Goal: Task Accomplishment & Management: Use online tool/utility

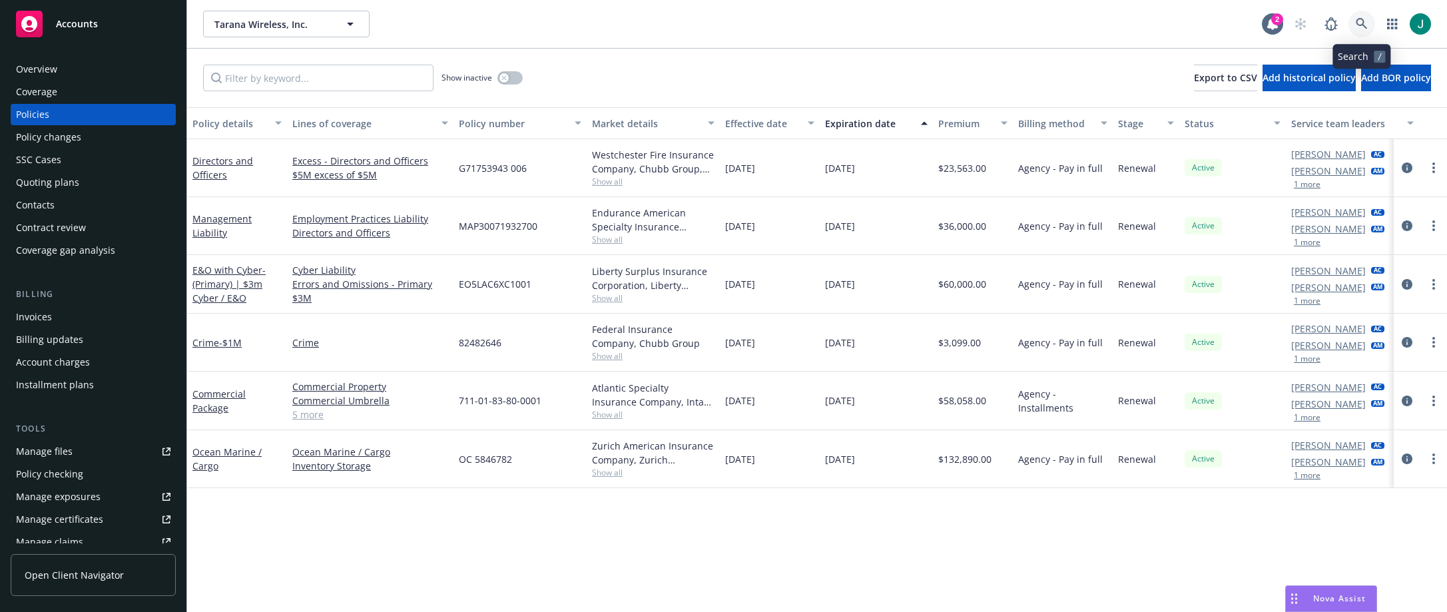
click at [1364, 21] on icon at bounding box center [1362, 24] width 12 height 12
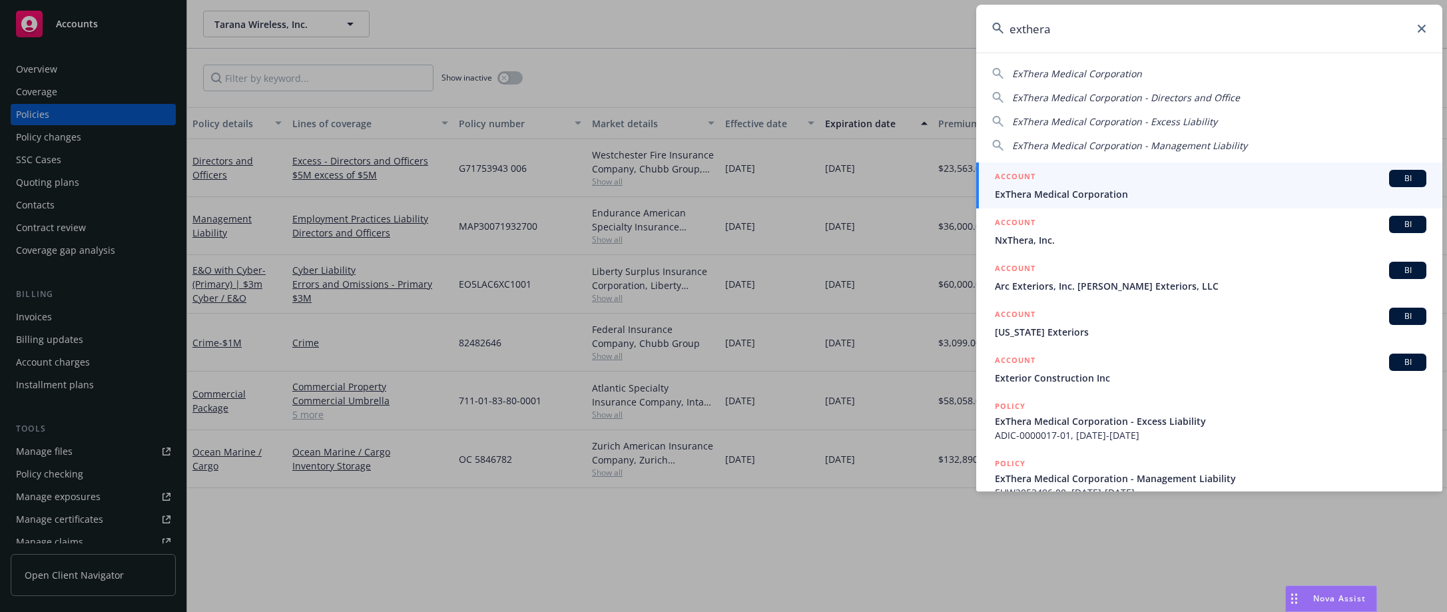
type input "exthera"
click at [1084, 191] on span "ExThera Medical Corporation" at bounding box center [1210, 194] width 431 height 14
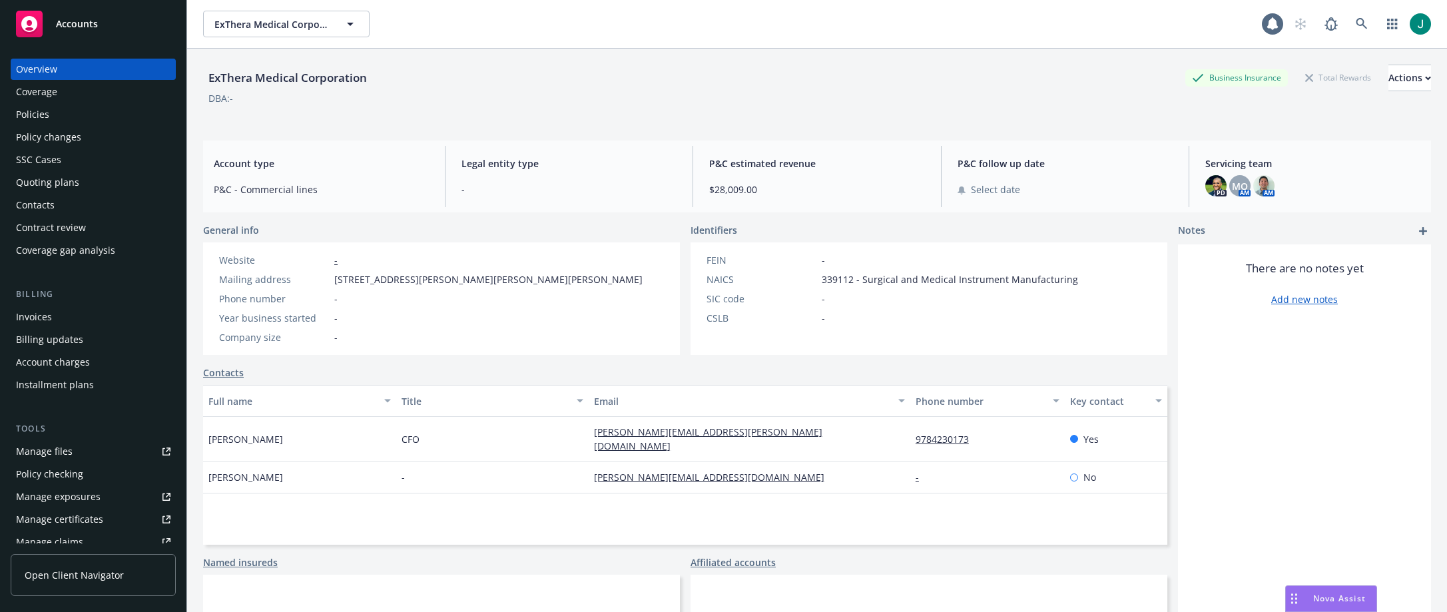
click at [57, 113] on div "Policies" at bounding box center [93, 114] width 154 height 21
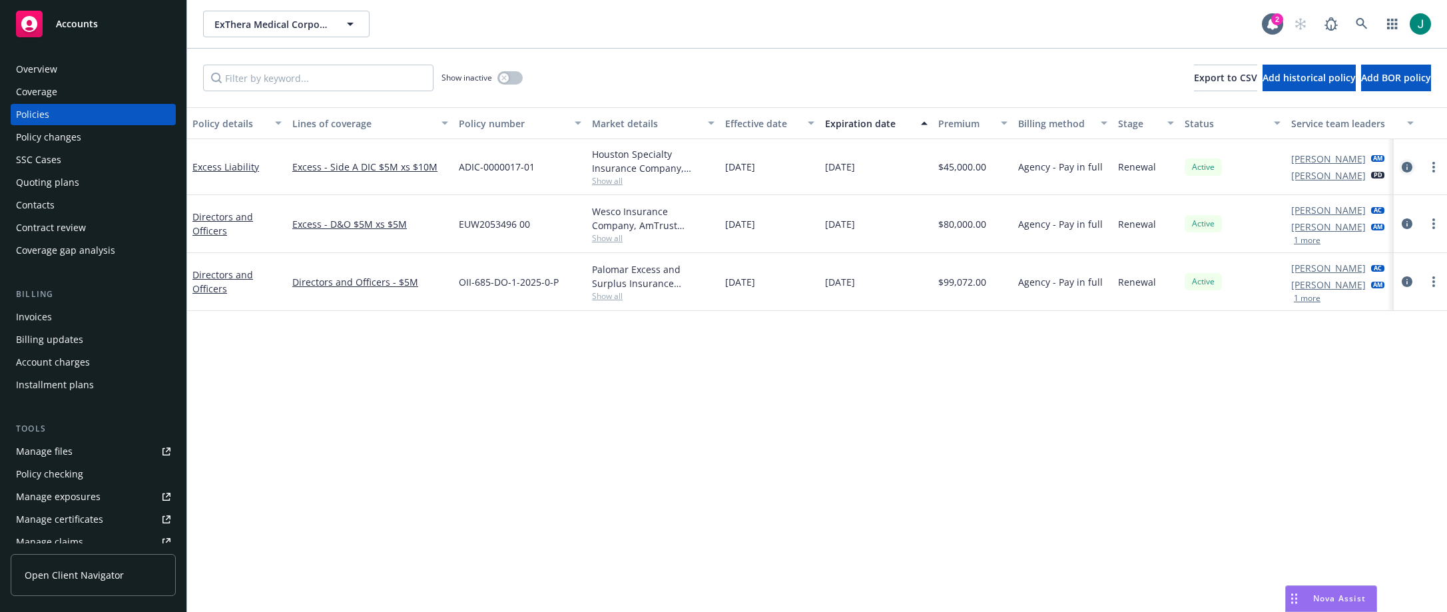
click at [1408, 166] on icon "circleInformation" at bounding box center [1407, 167] width 11 height 11
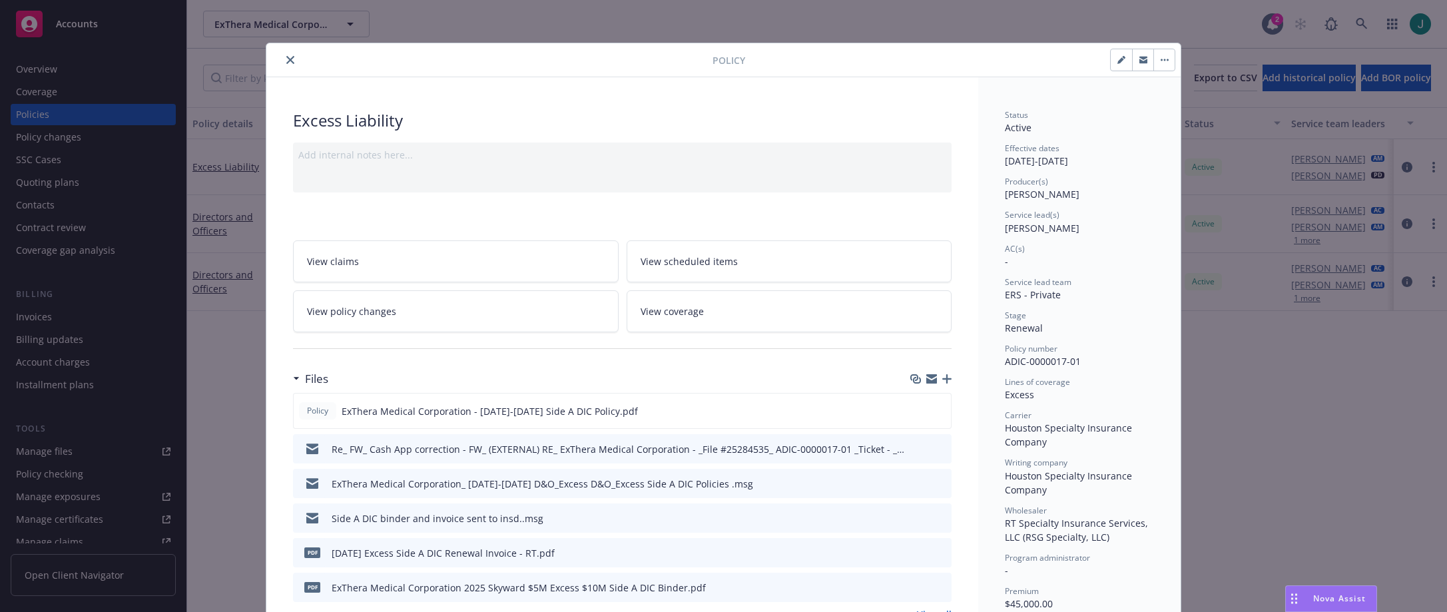
click at [1119, 60] on icon "button" at bounding box center [1121, 60] width 8 height 8
select select "RENEWAL"
select select "12"
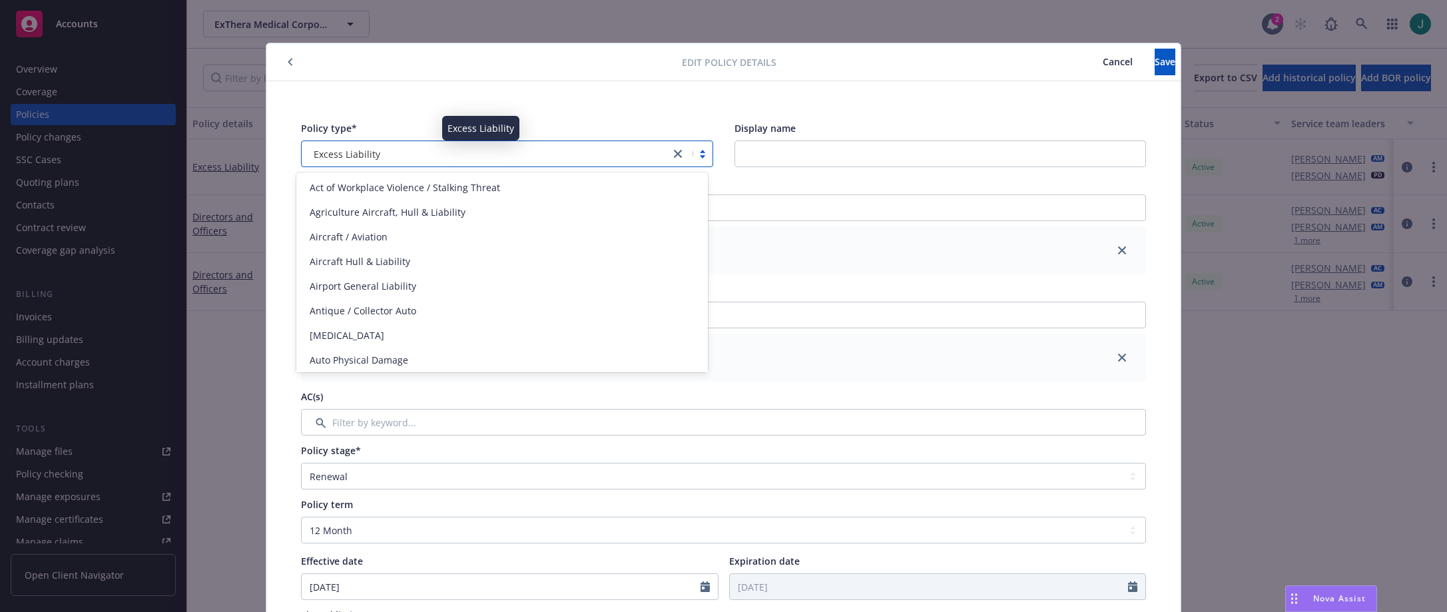
click at [382, 154] on div "Excess Liability" at bounding box center [485, 154] width 355 height 14
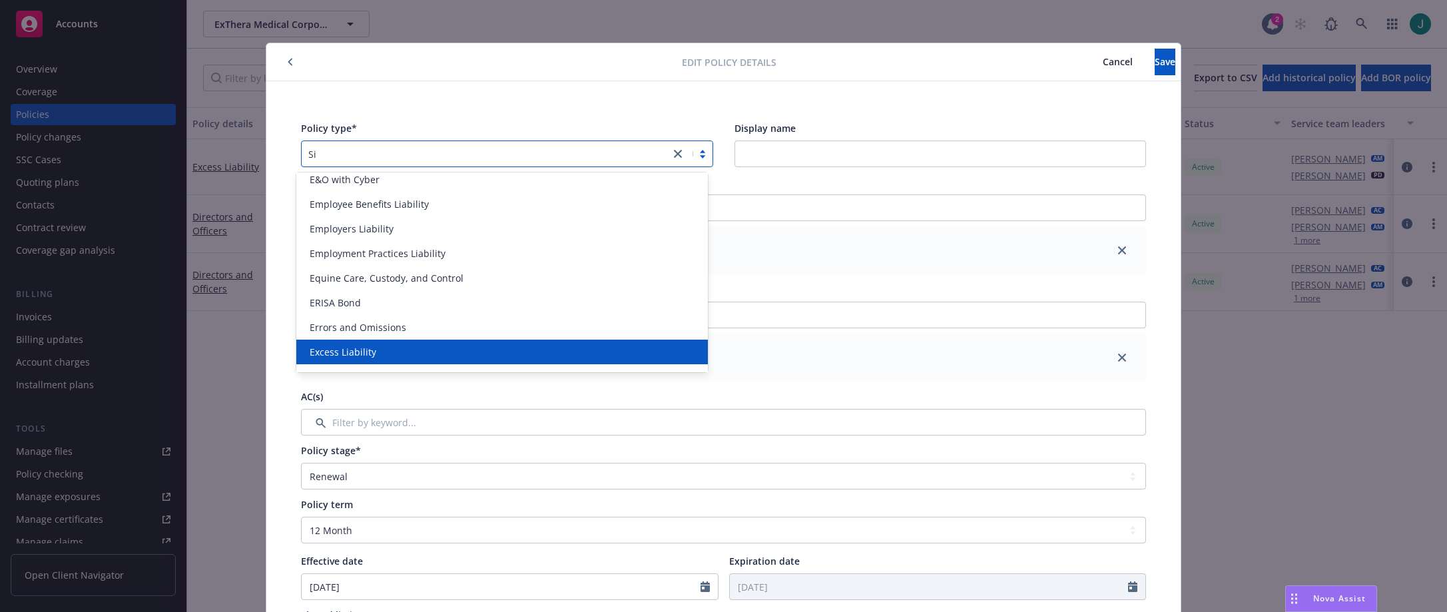
scroll to position [126, 0]
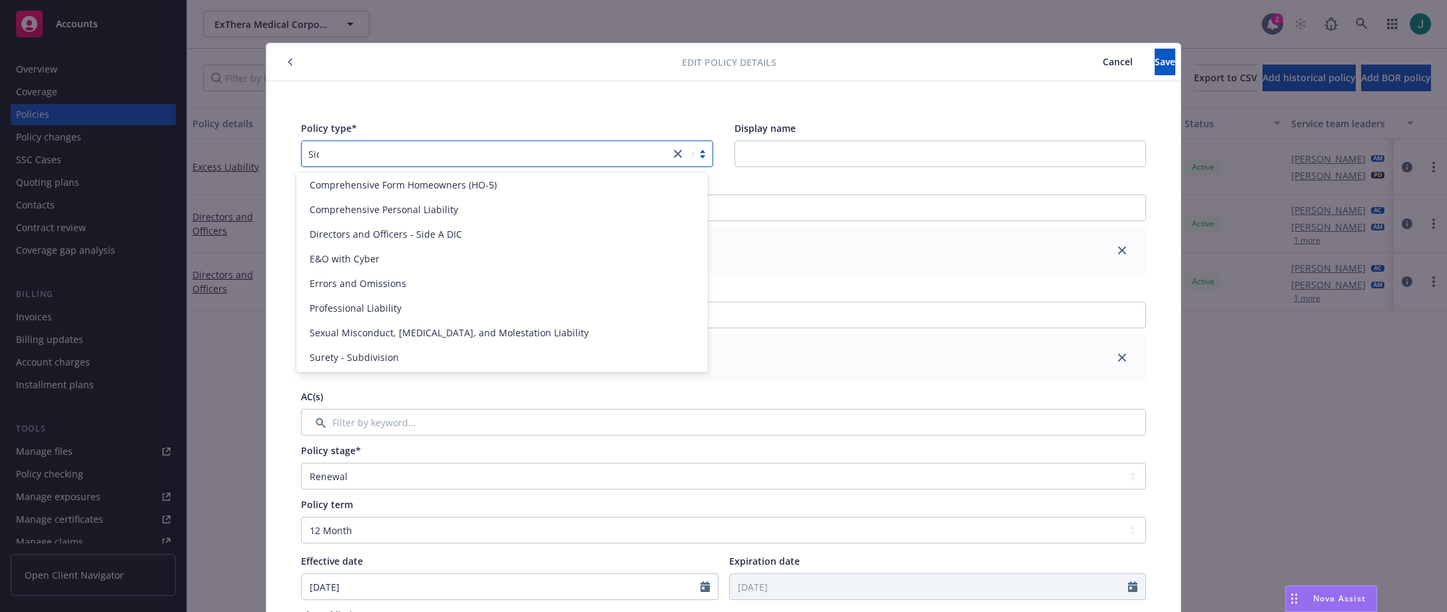
type input "Side"
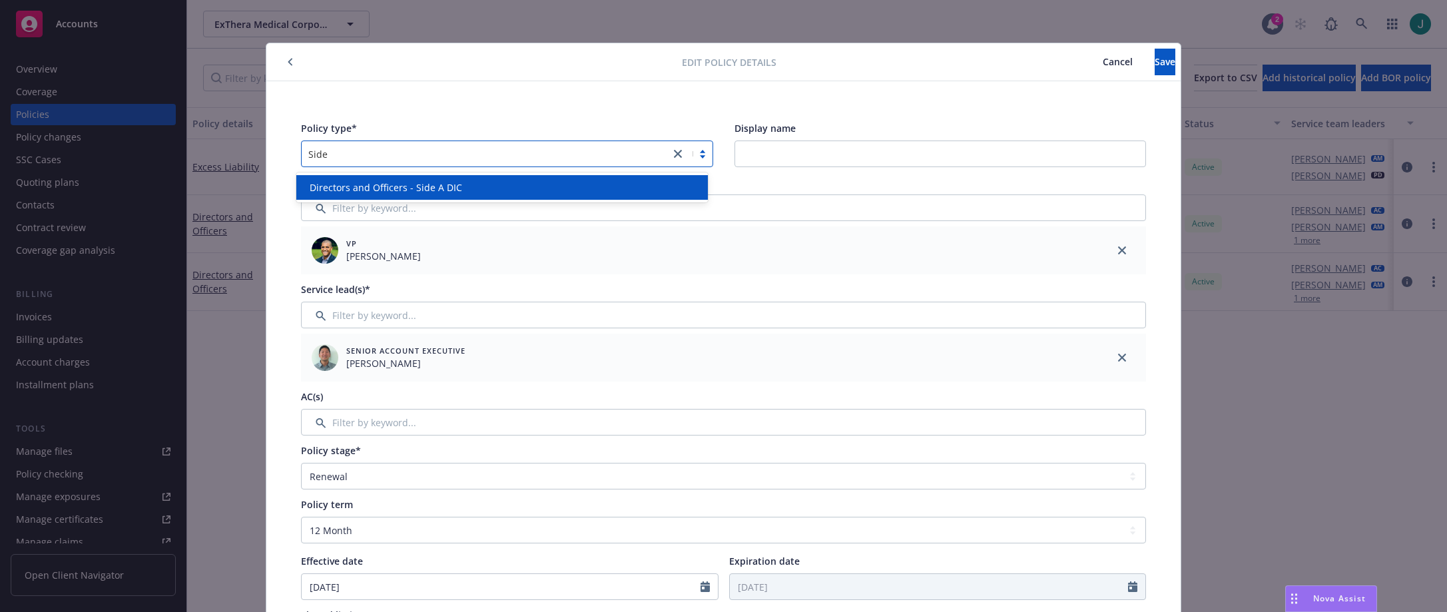
click at [406, 186] on span "Directors and Officers - Side A DIC" at bounding box center [386, 187] width 152 height 14
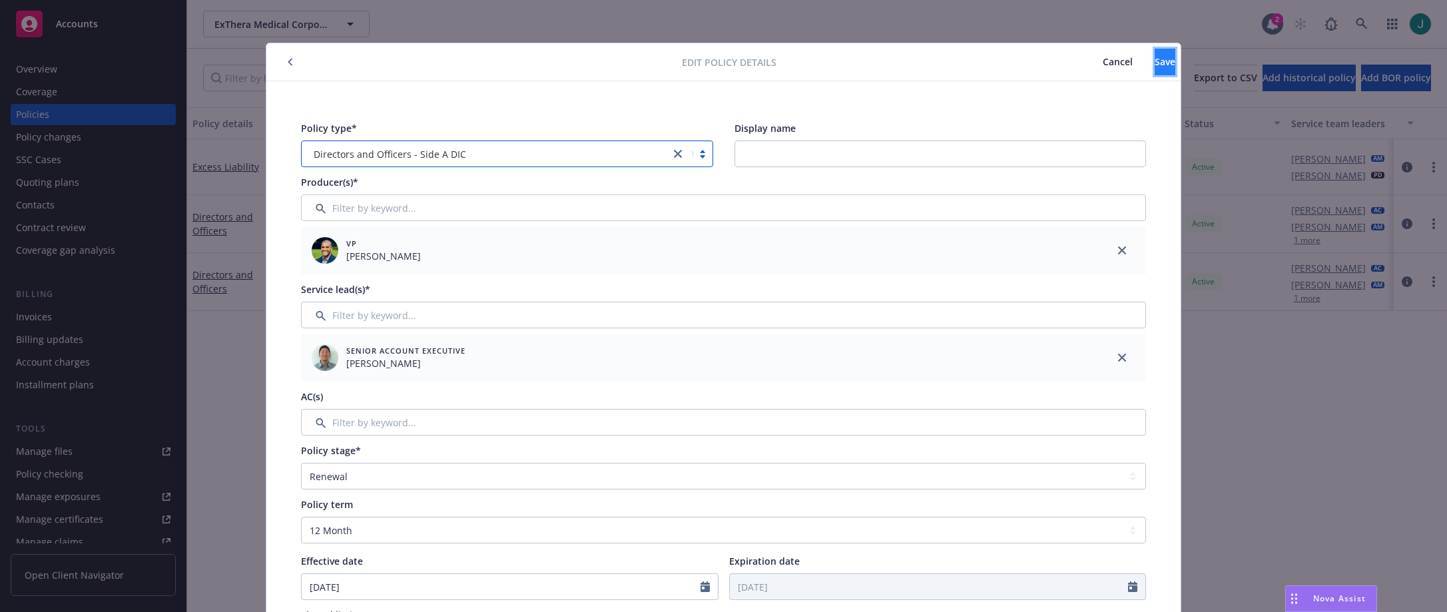
click at [1154, 69] on button "Save" at bounding box center [1164, 62] width 21 height 27
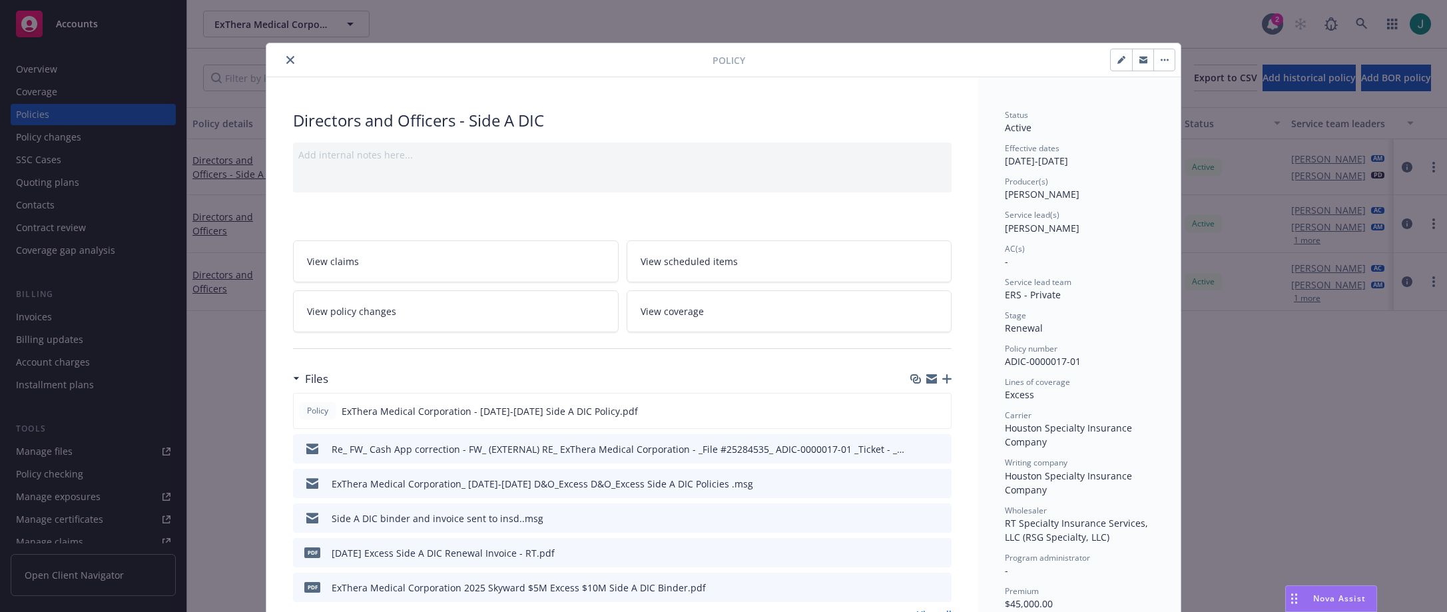
click at [1160, 61] on icon "button" at bounding box center [1164, 60] width 8 height 3
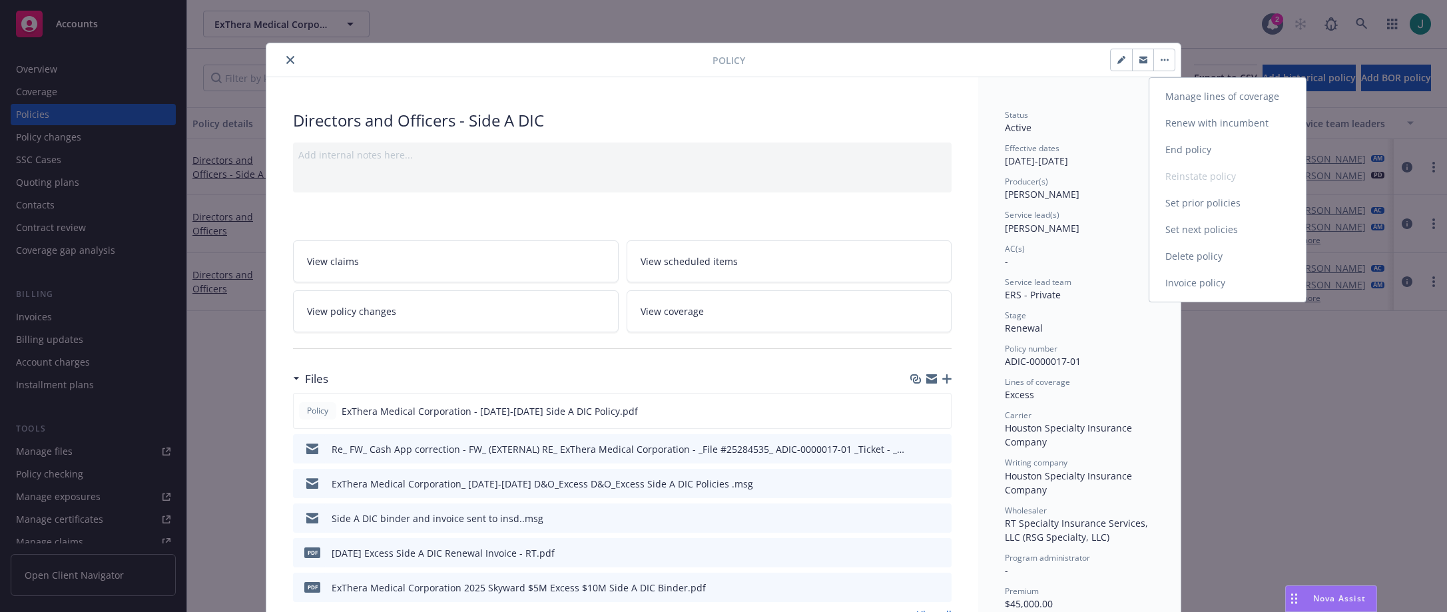
click at [1191, 96] on link "Manage lines of coverage" at bounding box center [1227, 96] width 156 height 27
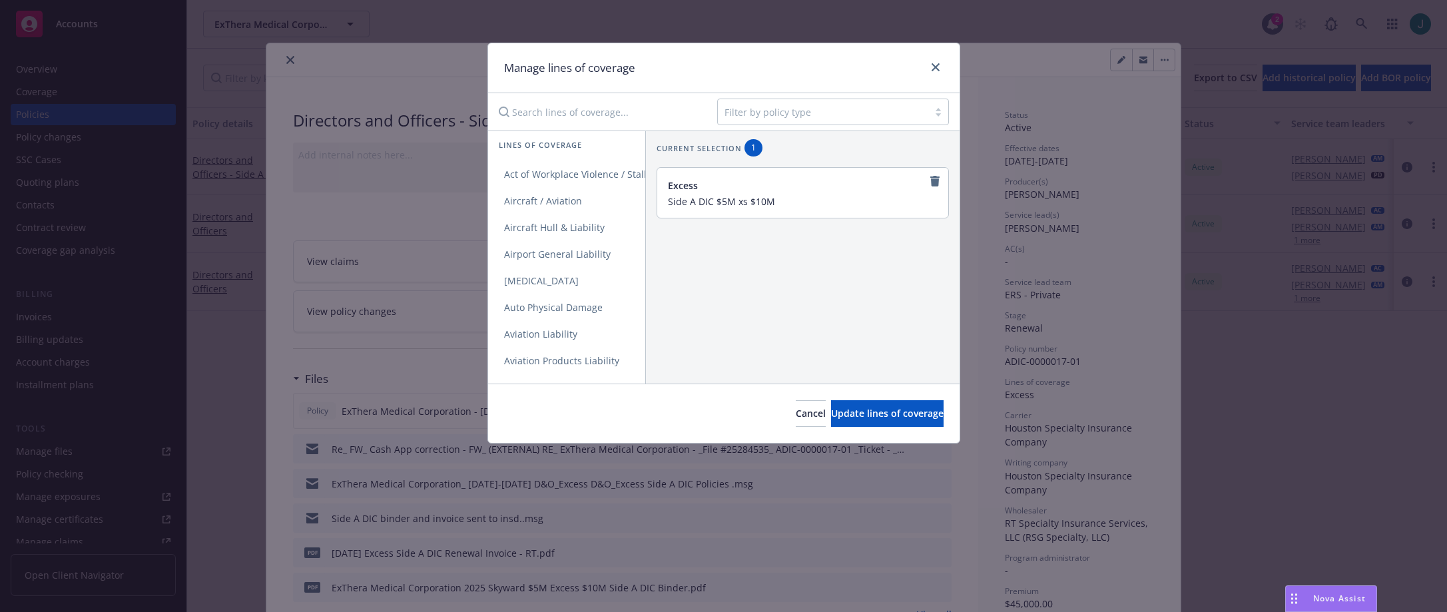
click at [519, 112] on input "Search lines of coverage..." at bounding box center [599, 112] width 216 height 27
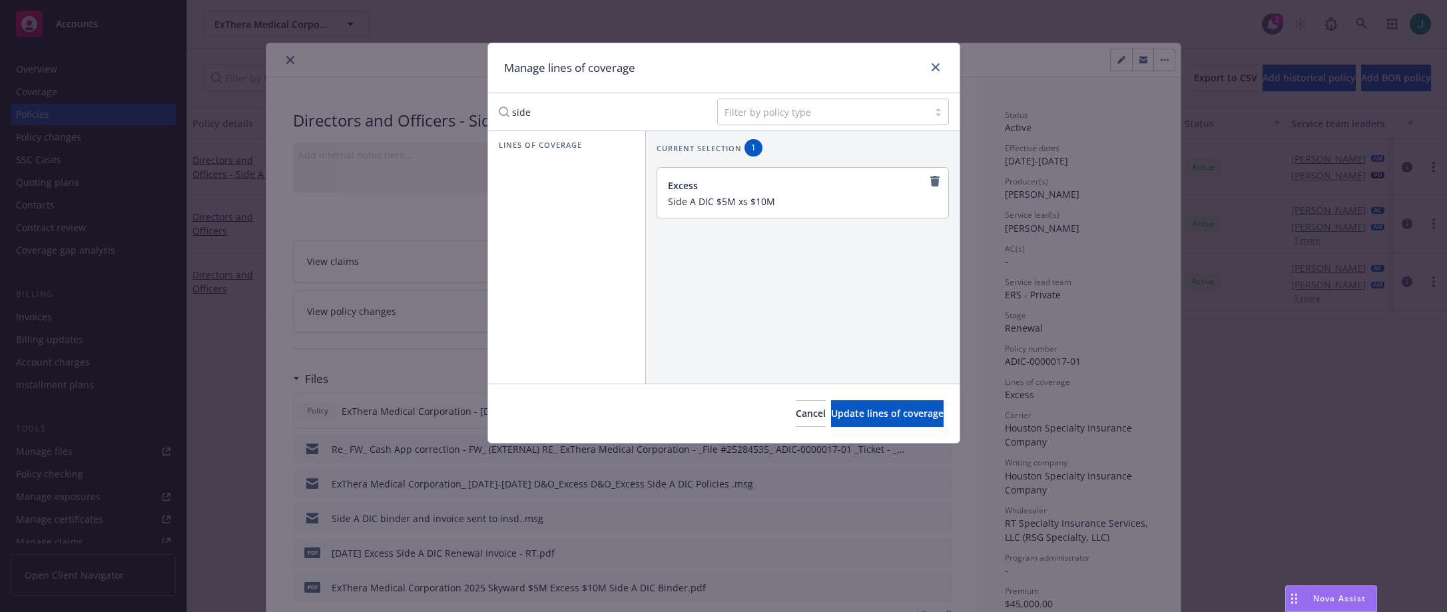
drag, startPoint x: 536, startPoint y: 115, endPoint x: 507, endPoint y: 113, distance: 28.7
click at [507, 113] on input "side" at bounding box center [599, 112] width 216 height 27
type input "direc"
click at [551, 225] on span "Directors and Officers - Side A DIC" at bounding box center [580, 227] width 184 height 13
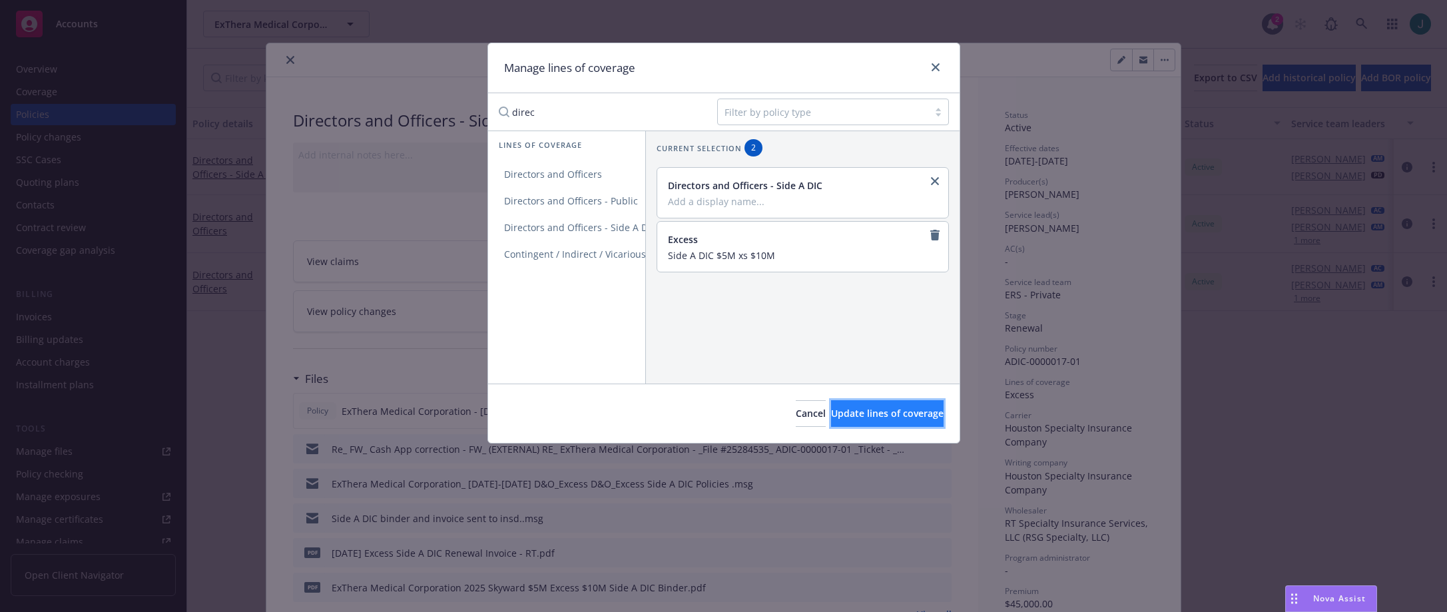
click at [874, 413] on span "Update lines of coverage" at bounding box center [887, 413] width 113 height 13
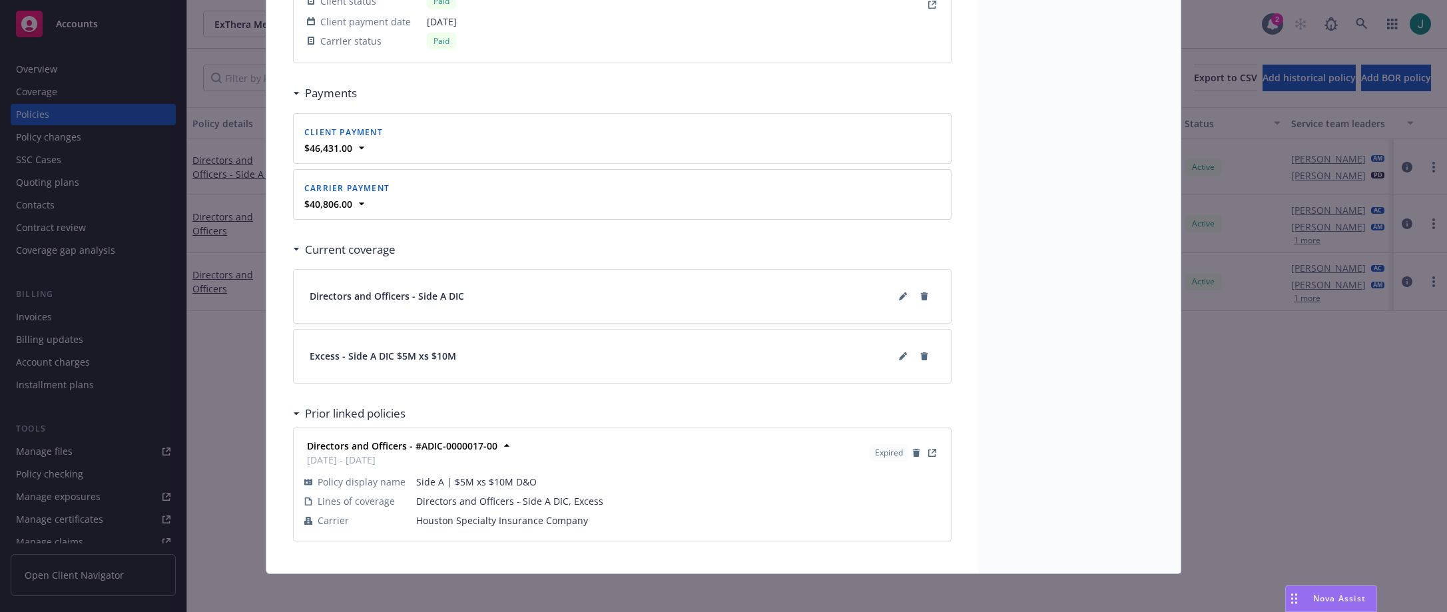
scroll to position [1330, 0]
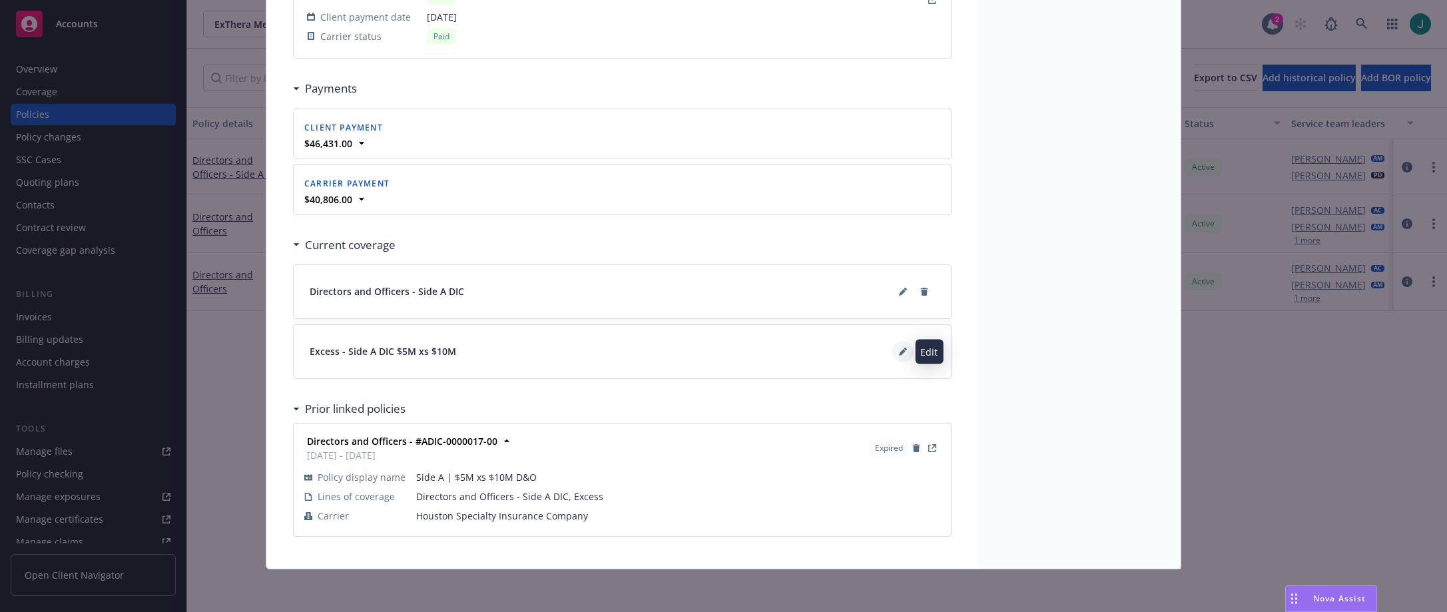
click at [899, 352] on icon at bounding box center [902, 352] width 7 height 7
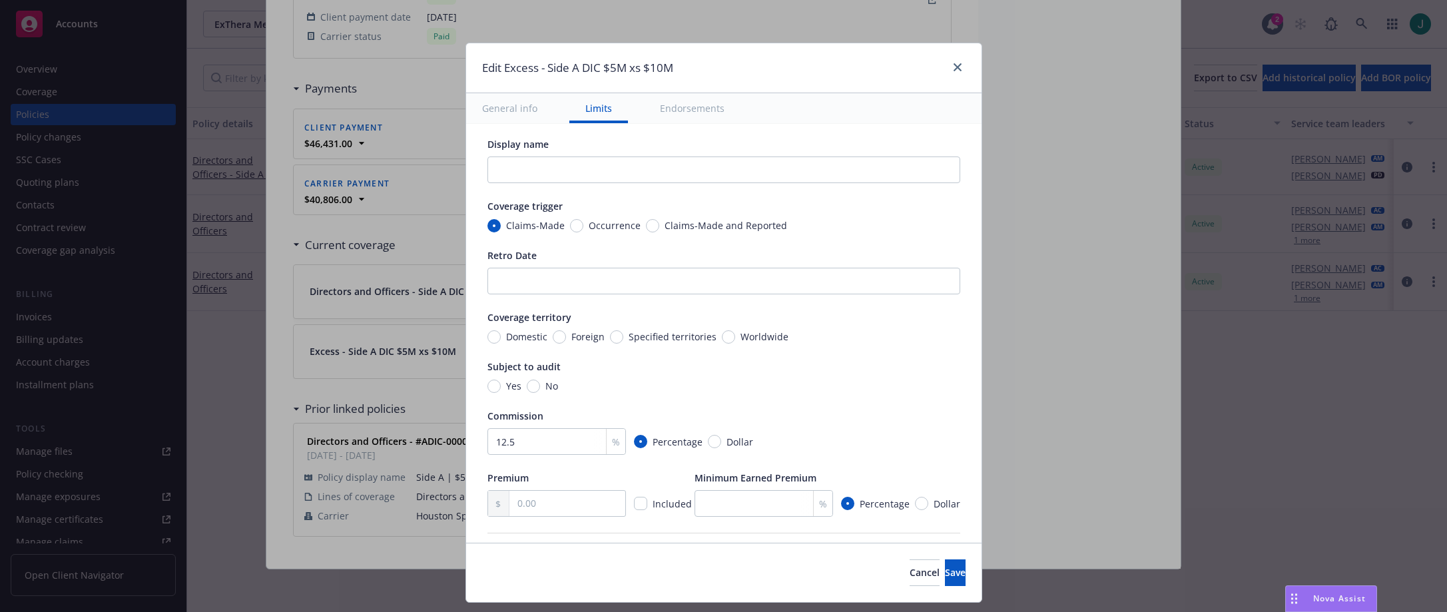
scroll to position [0, 0]
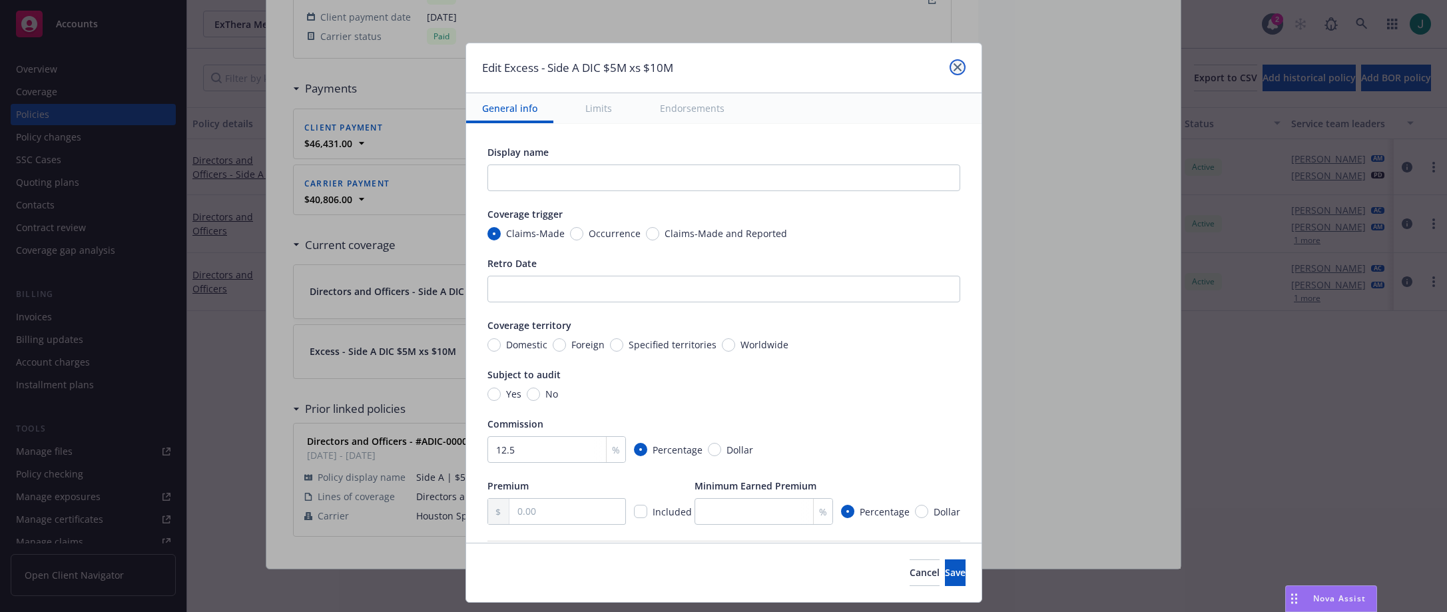
click at [961, 71] on link "close" at bounding box center [957, 67] width 16 height 16
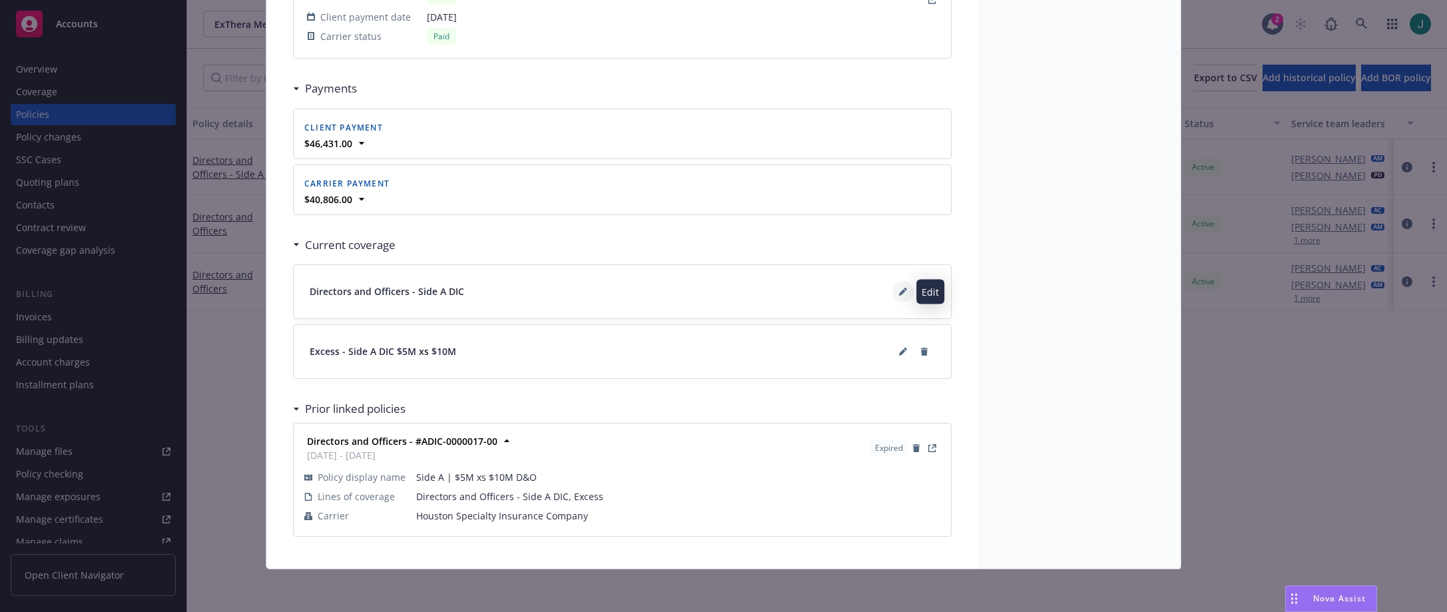
click at [893, 294] on button at bounding box center [902, 291] width 21 height 21
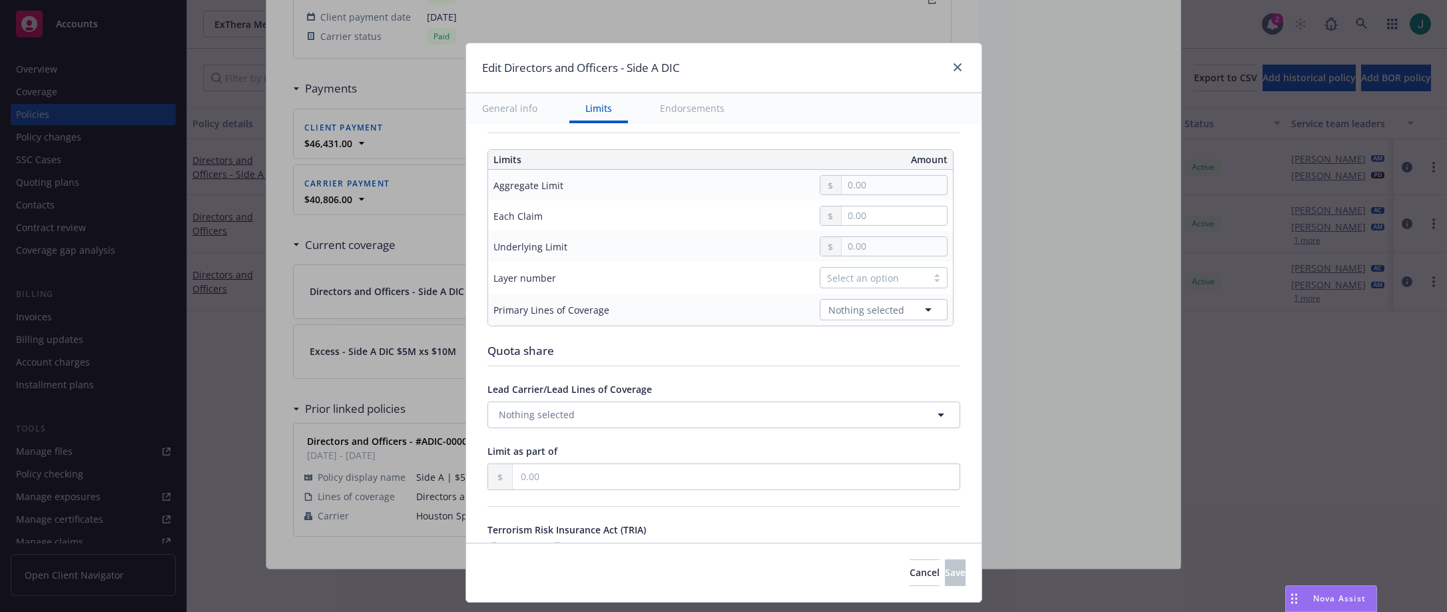
scroll to position [200, 0]
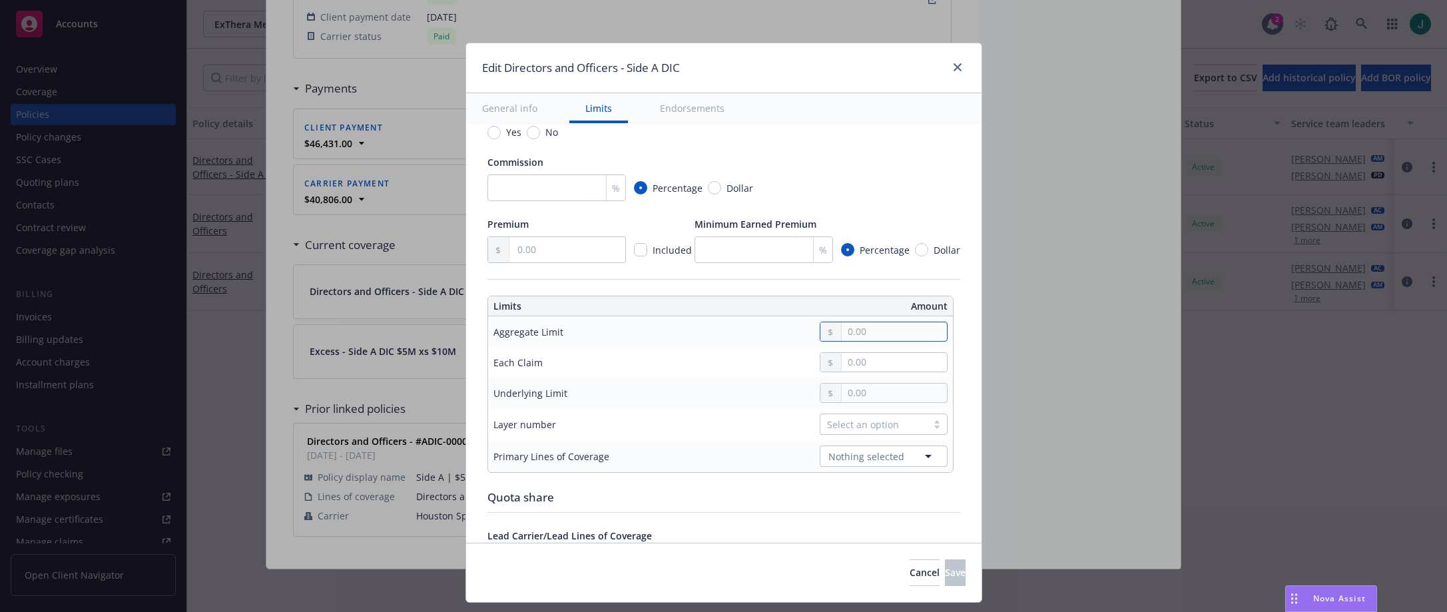
click at [846, 328] on input "text" at bounding box center [894, 331] width 105 height 19
type input "5,000,000.00"
click at [869, 441] on button "$5,000,000.00" at bounding box center [881, 438] width 115 height 25
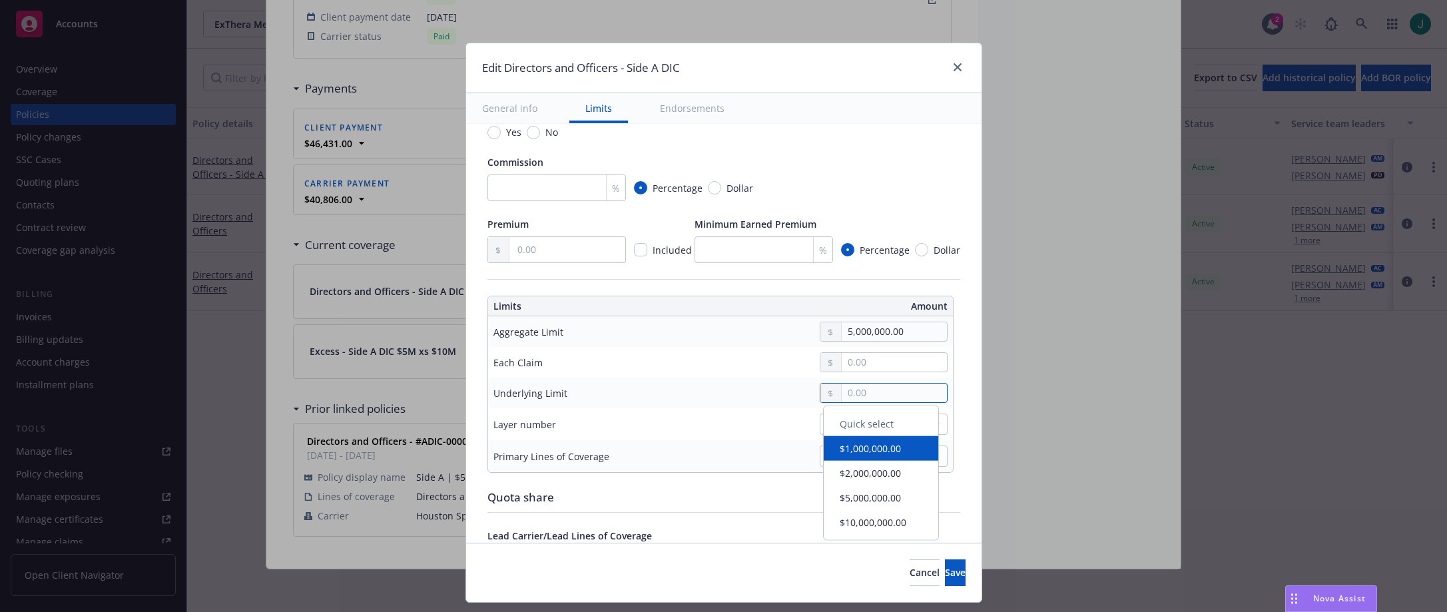
click at [866, 387] on input "text" at bounding box center [894, 393] width 105 height 19
type input "10,000,000.00"
click at [870, 526] on button "$10,000,000.00" at bounding box center [881, 525] width 115 height 25
click at [859, 428] on div "Select an option" at bounding box center [873, 424] width 93 height 14
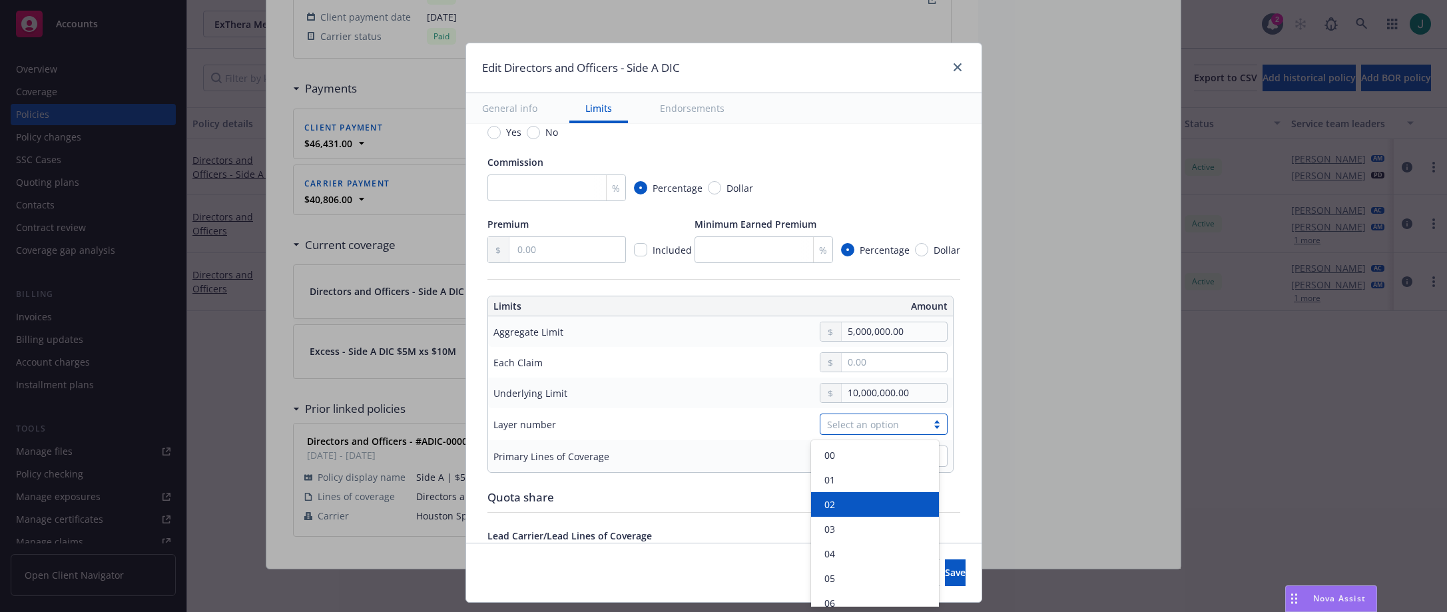
click at [858, 497] on div "02" at bounding box center [875, 504] width 112 height 14
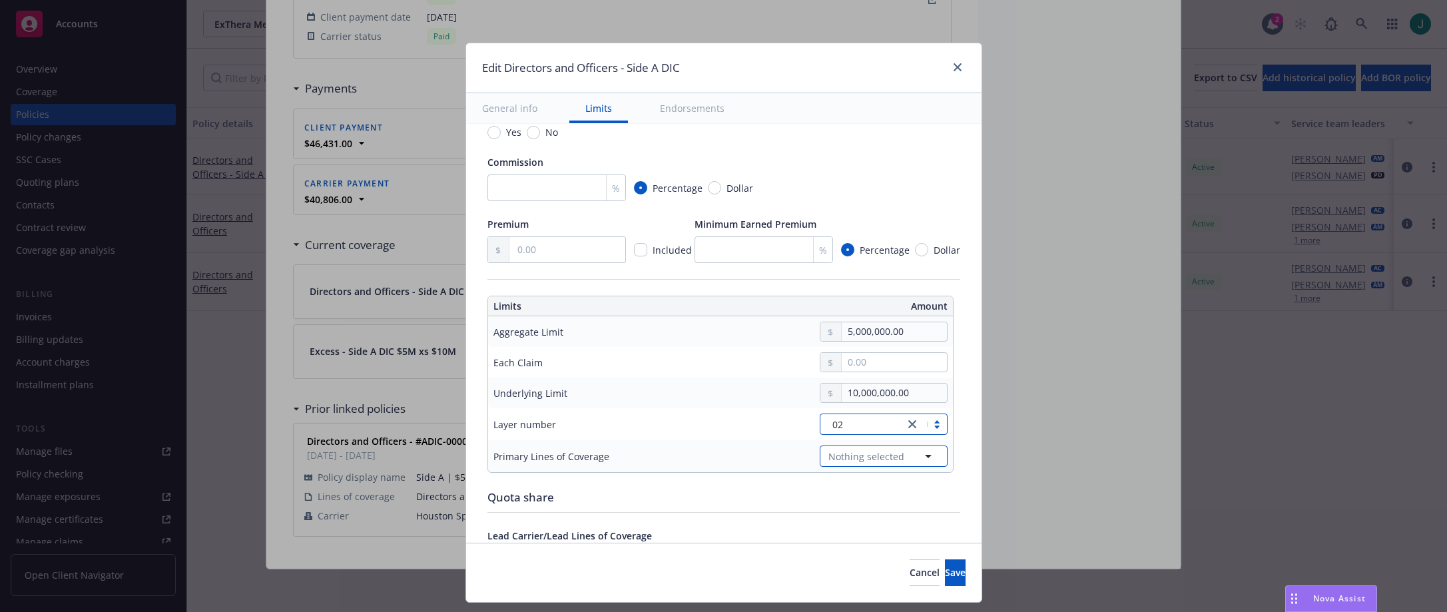
click at [863, 458] on span "Nothing selected" at bounding box center [866, 456] width 76 height 14
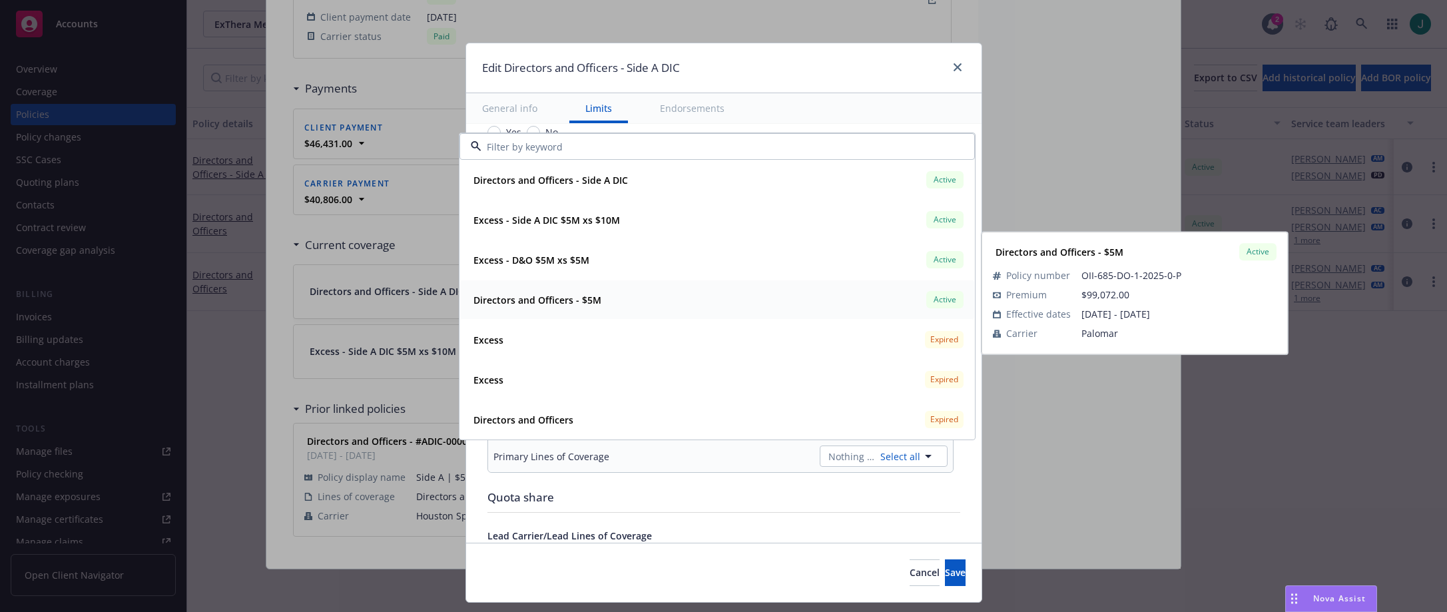
click at [576, 301] on strong "Directors and Officers - $5M" at bounding box center [537, 300] width 128 height 13
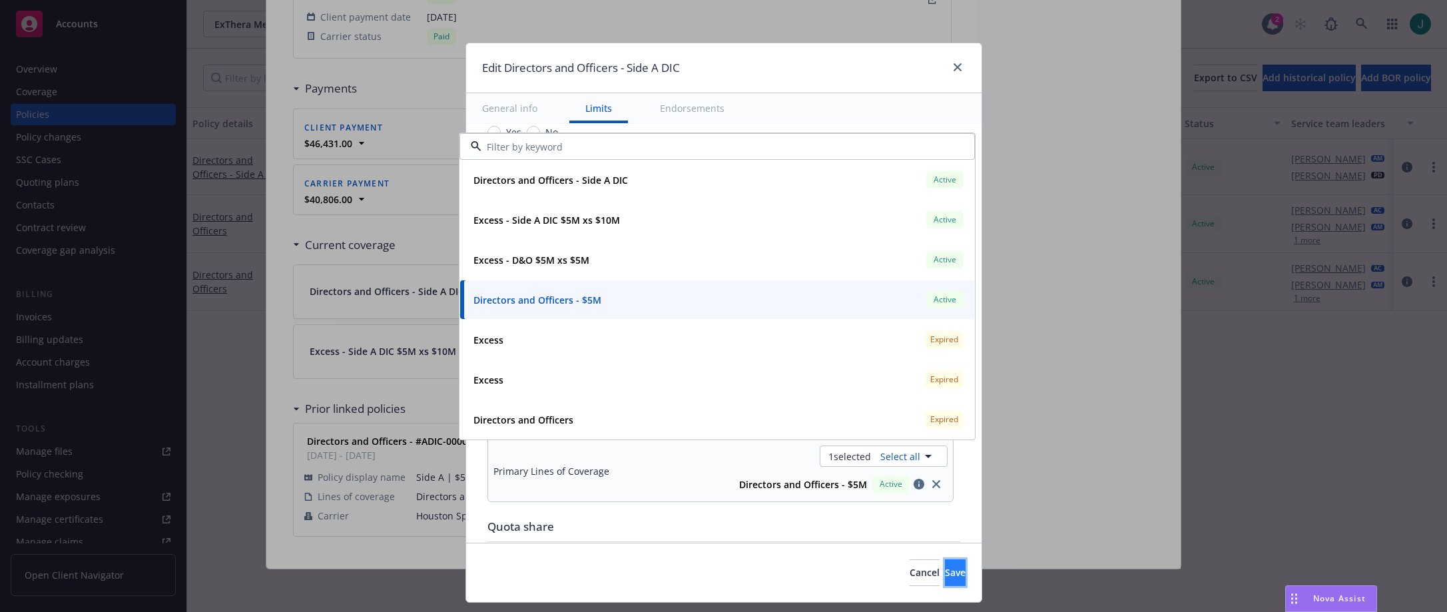
click at [945, 572] on span "Save" at bounding box center [955, 572] width 21 height 13
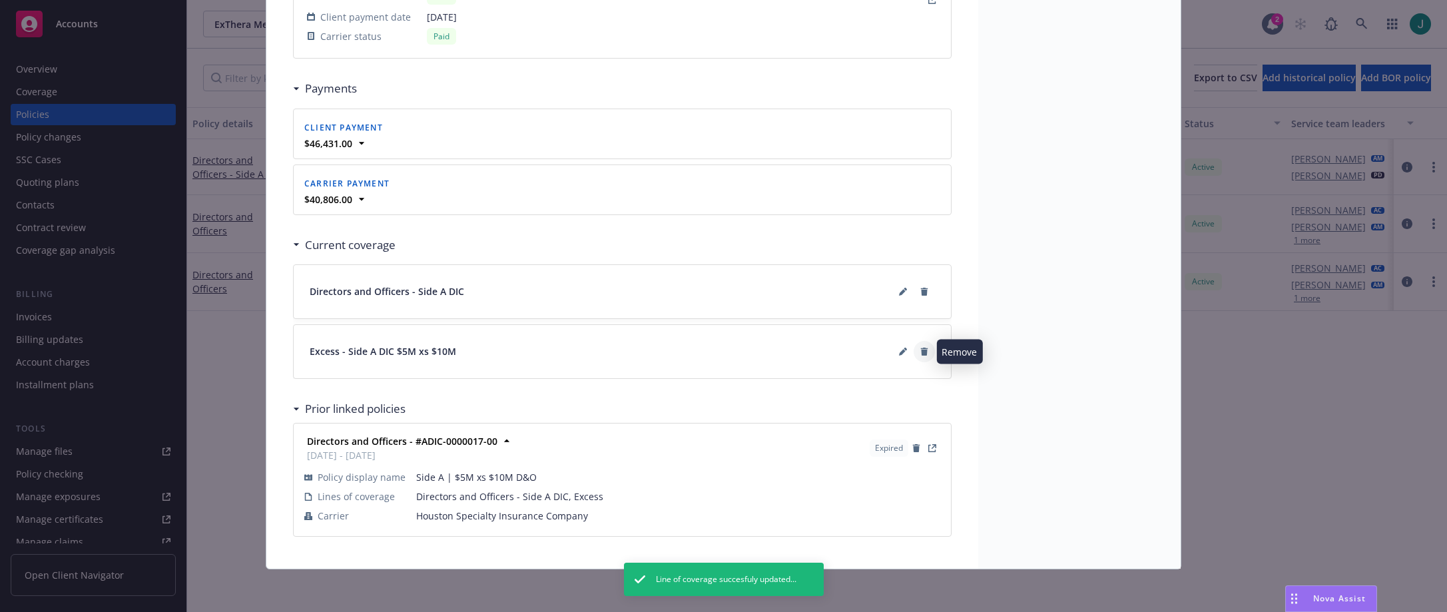
click at [920, 352] on icon at bounding box center [924, 352] width 8 height 8
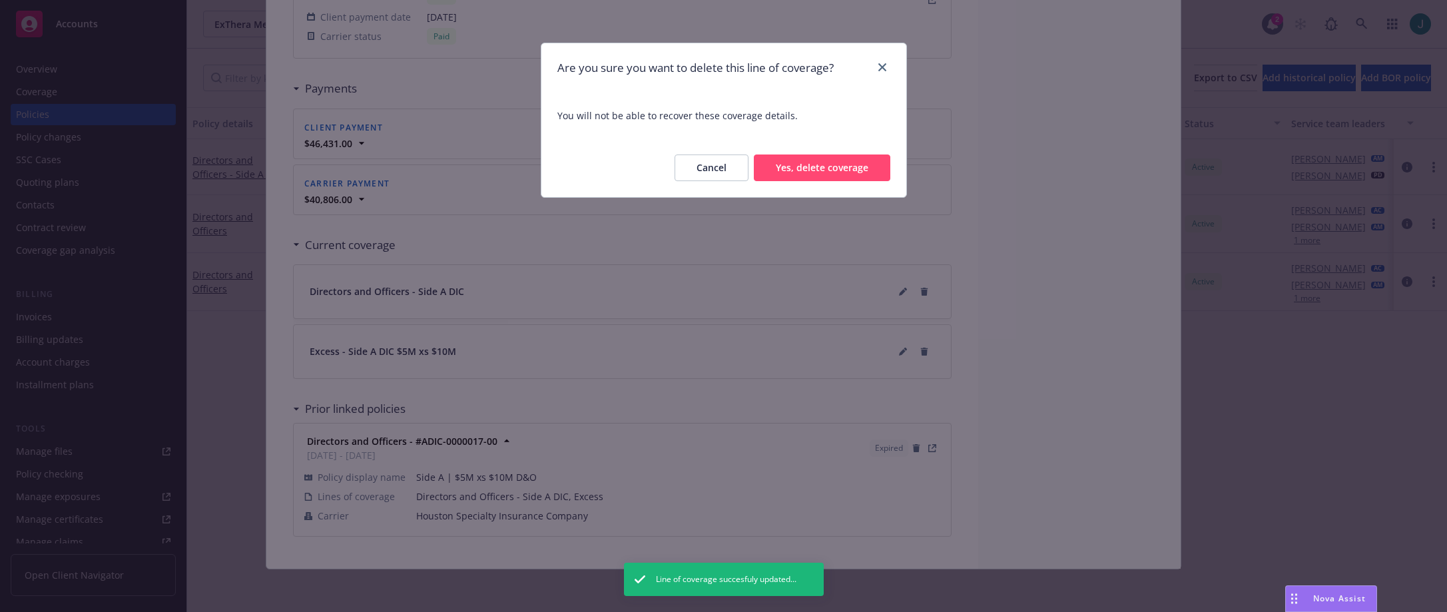
click at [806, 170] on button "Yes, delete coverage" at bounding box center [822, 167] width 136 height 27
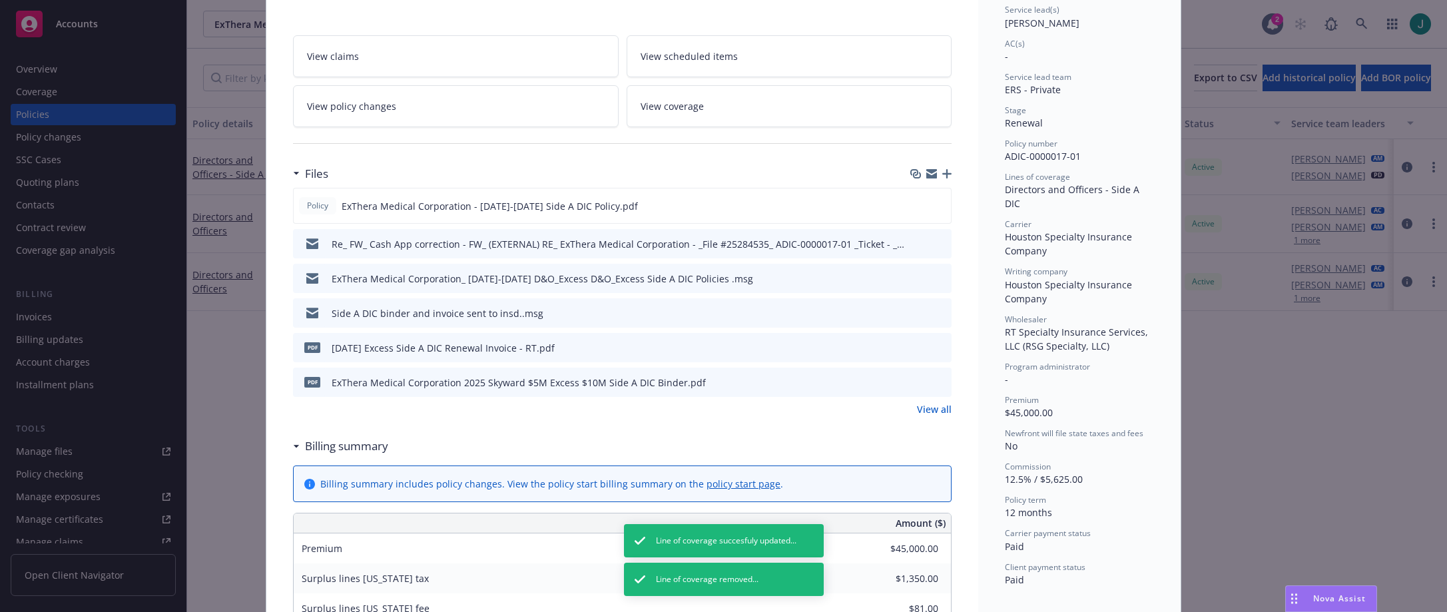
scroll to position [0, 0]
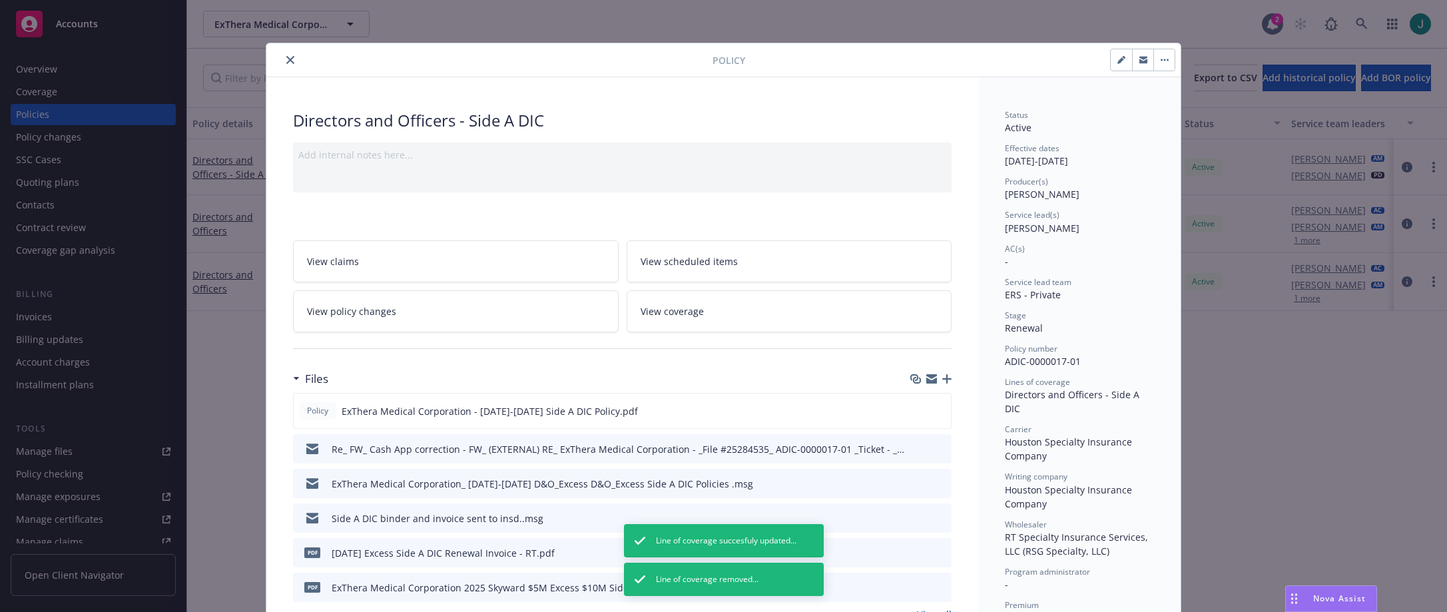
click at [286, 59] on icon "close" at bounding box center [290, 60] width 8 height 8
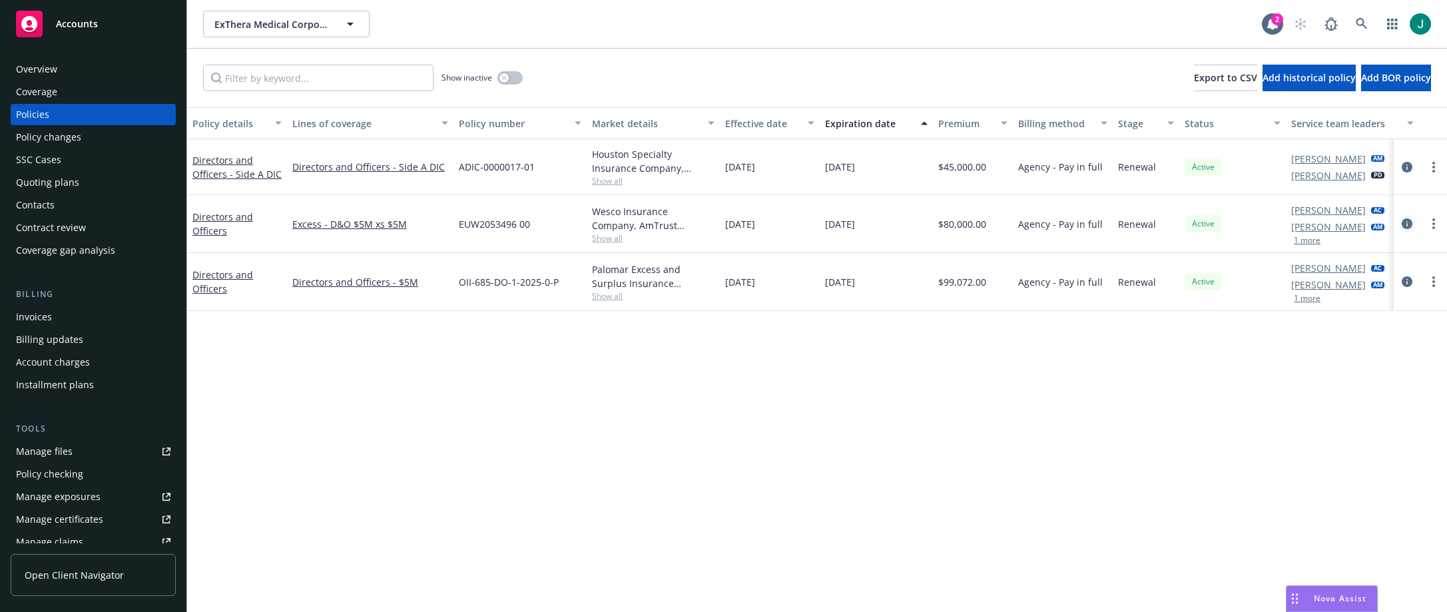
click at [1408, 222] on icon "circleInformation" at bounding box center [1407, 223] width 11 height 11
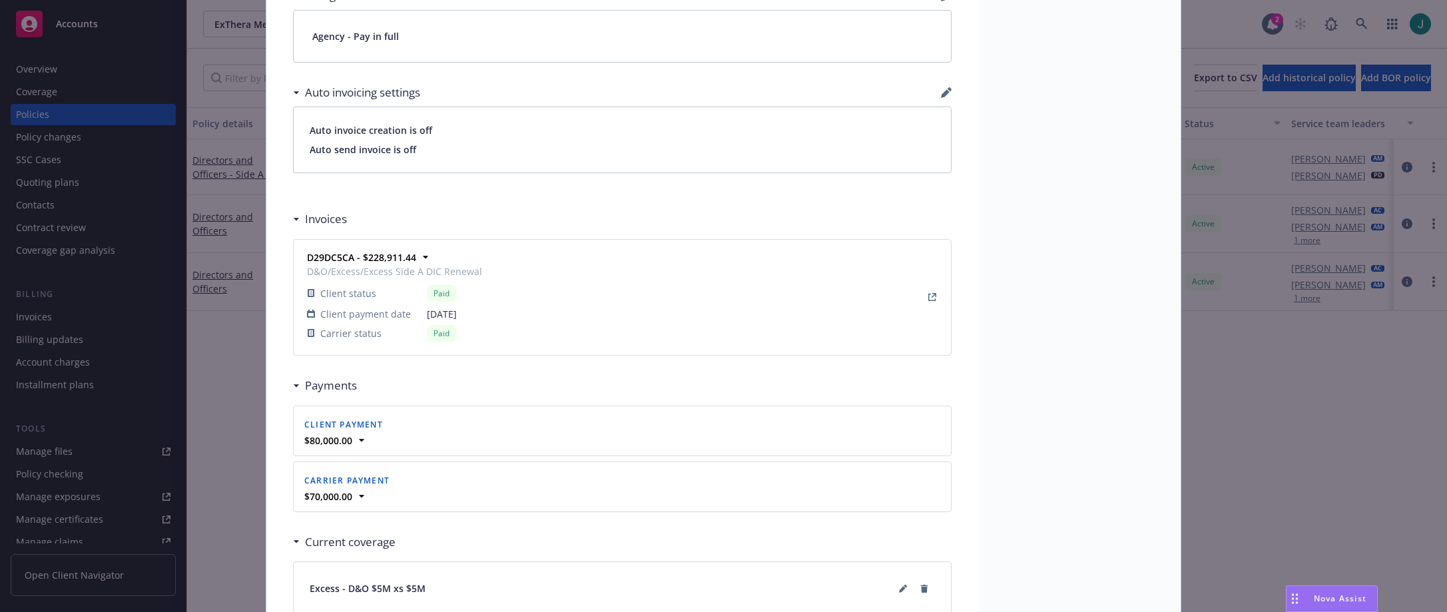
scroll to position [1236, 0]
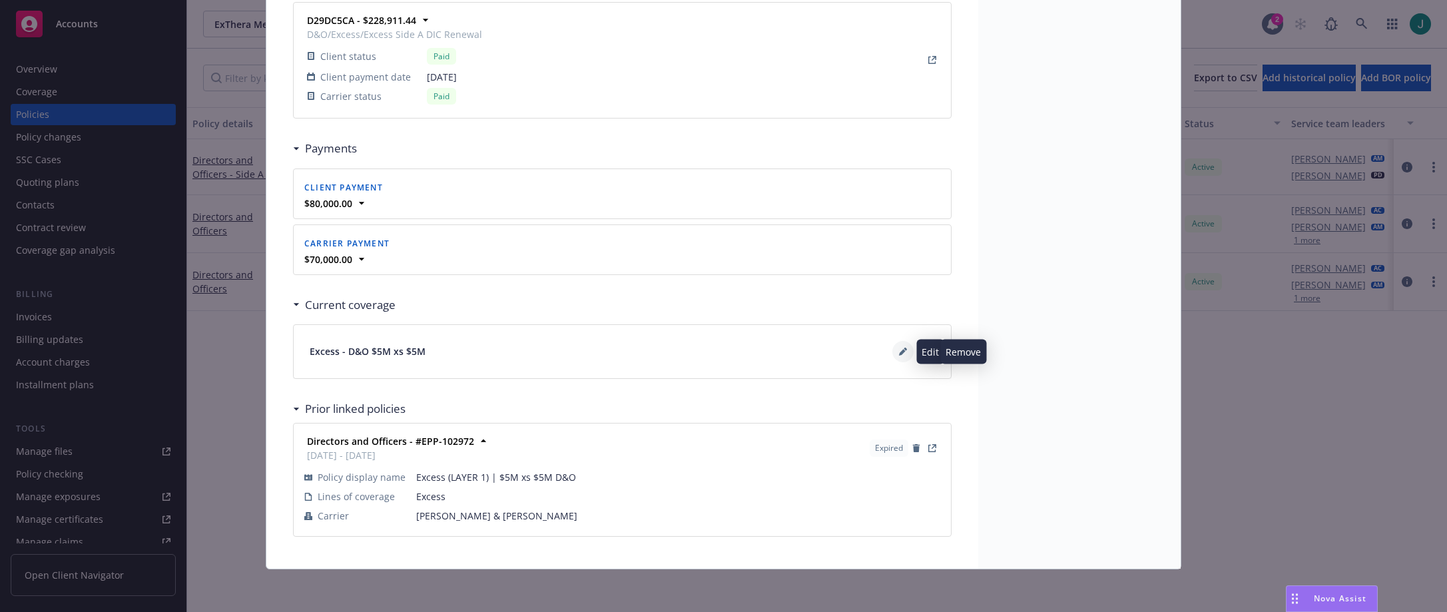
click at [903, 349] on icon at bounding box center [904, 349] width 3 height 3
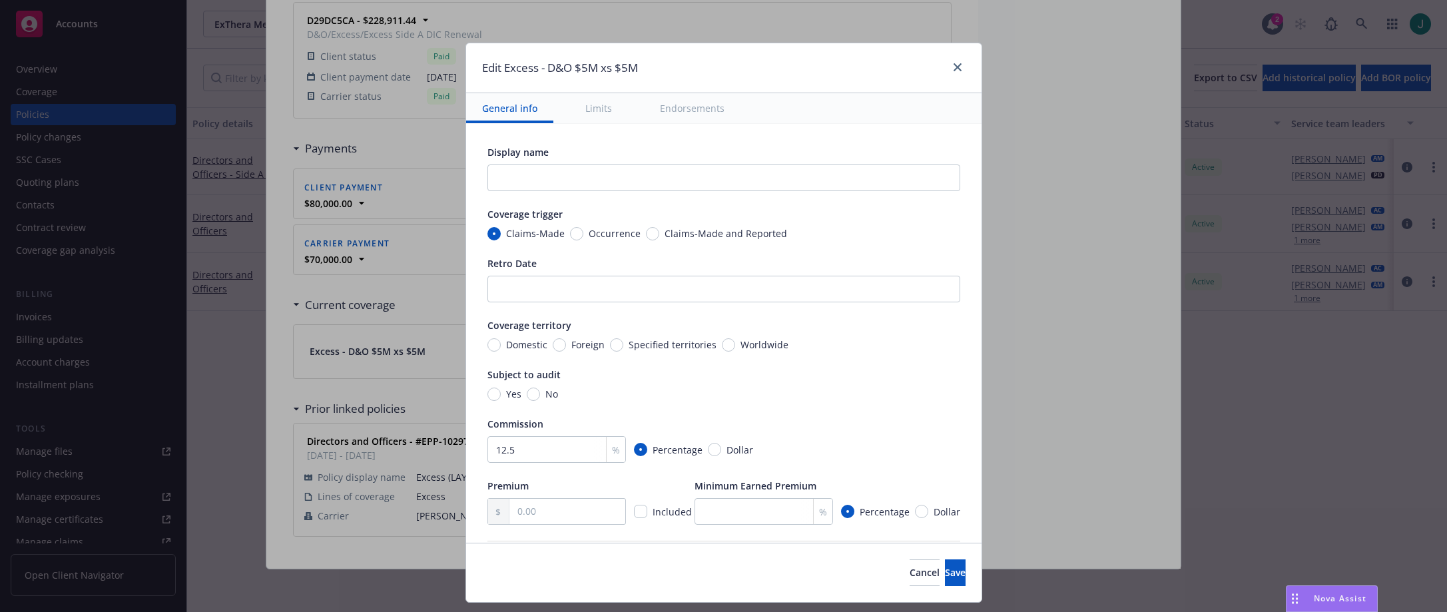
scroll to position [266, 0]
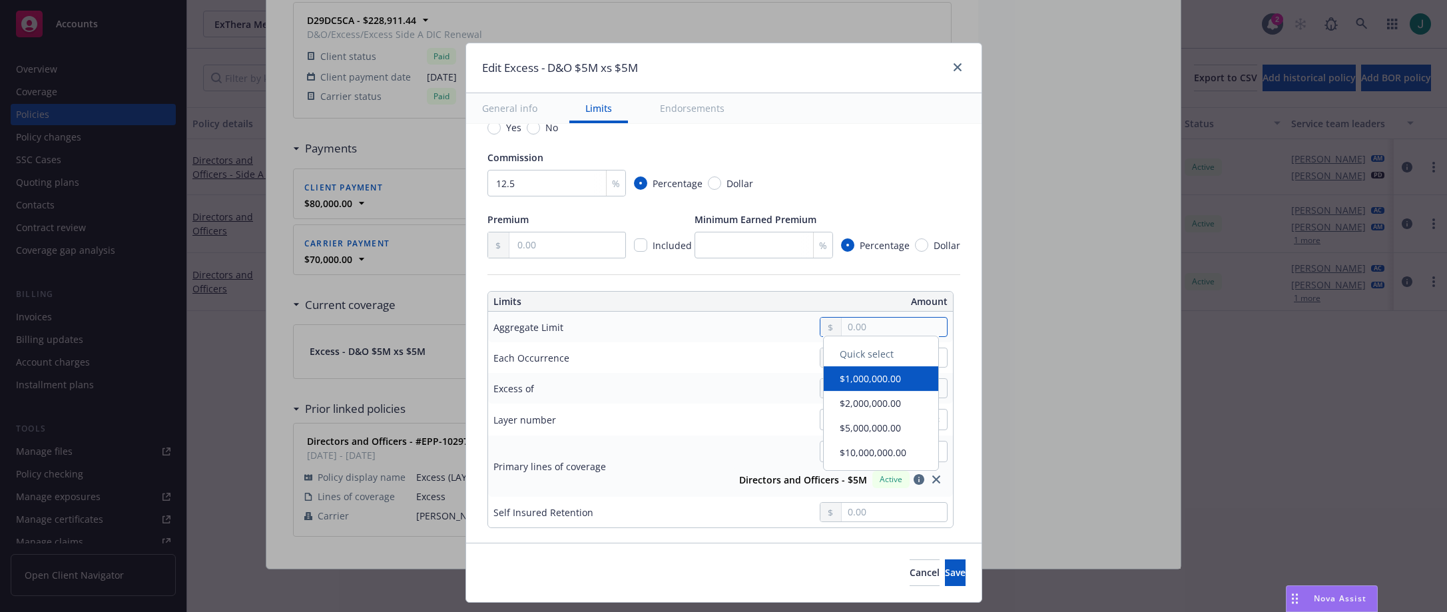
click at [878, 328] on input "text" at bounding box center [894, 327] width 105 height 19
click at [878, 429] on button "$5,000,000.00" at bounding box center [881, 434] width 115 height 25
type input "Directors and Officers $5M excess of $5M"
type input "5,000,000.00"
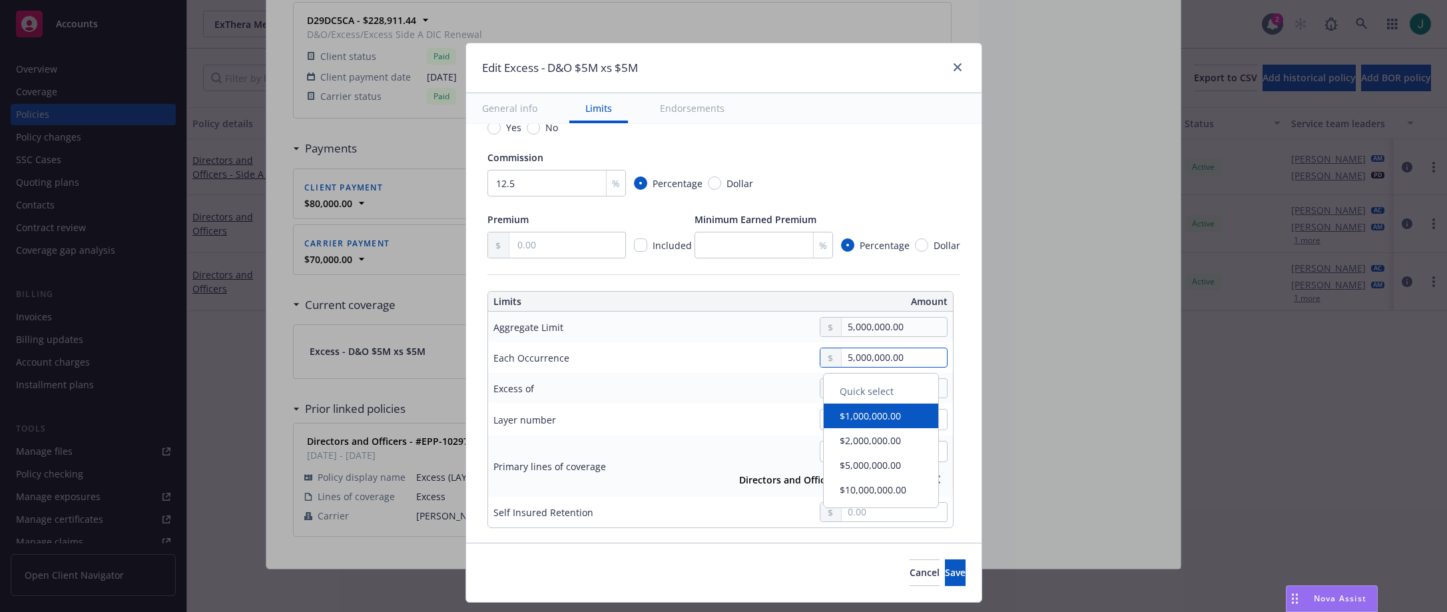
drag, startPoint x: 898, startPoint y: 350, endPoint x: 773, endPoint y: 350, distance: 125.2
click at [773, 350] on div "5,000,000.00" at bounding box center [820, 358] width 254 height 20
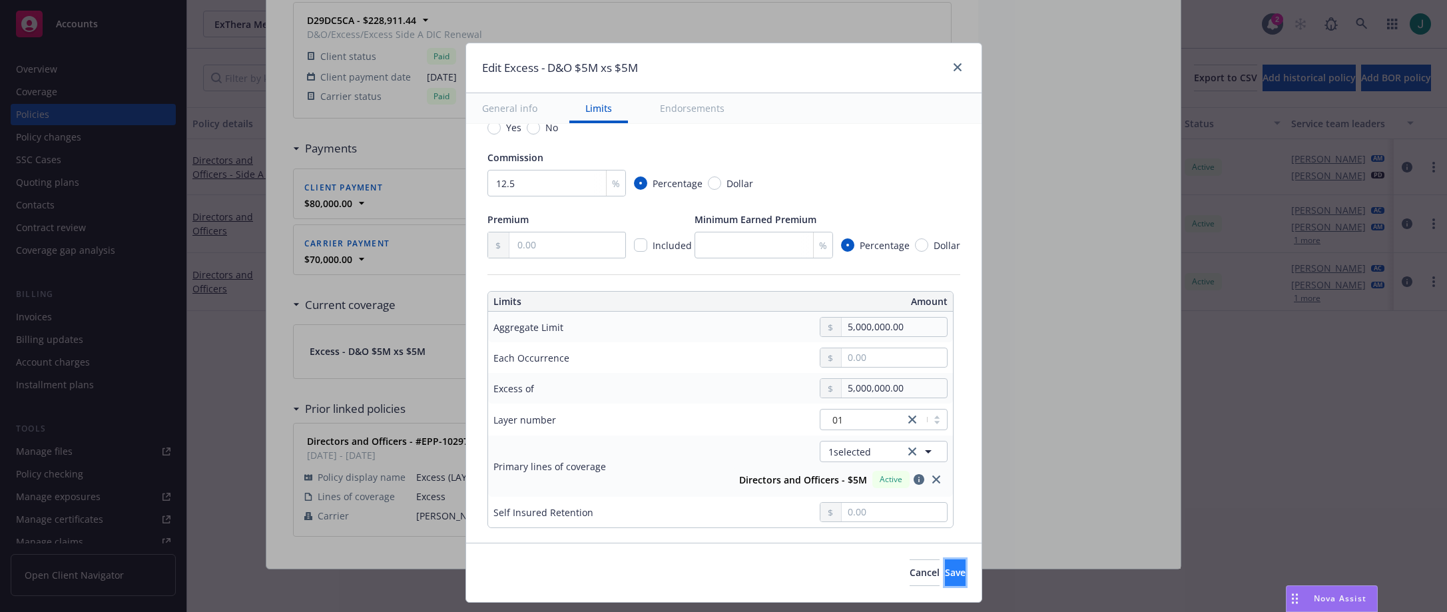
click at [945, 573] on span "Save" at bounding box center [955, 572] width 21 height 13
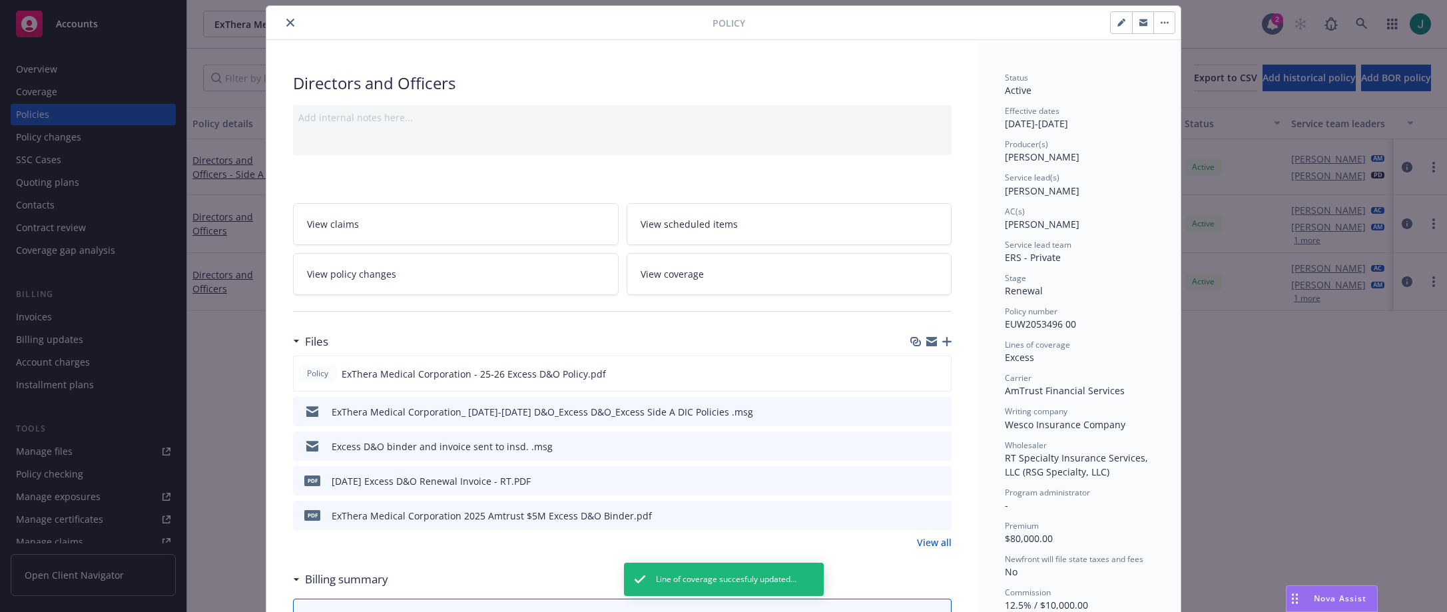
scroll to position [0, 0]
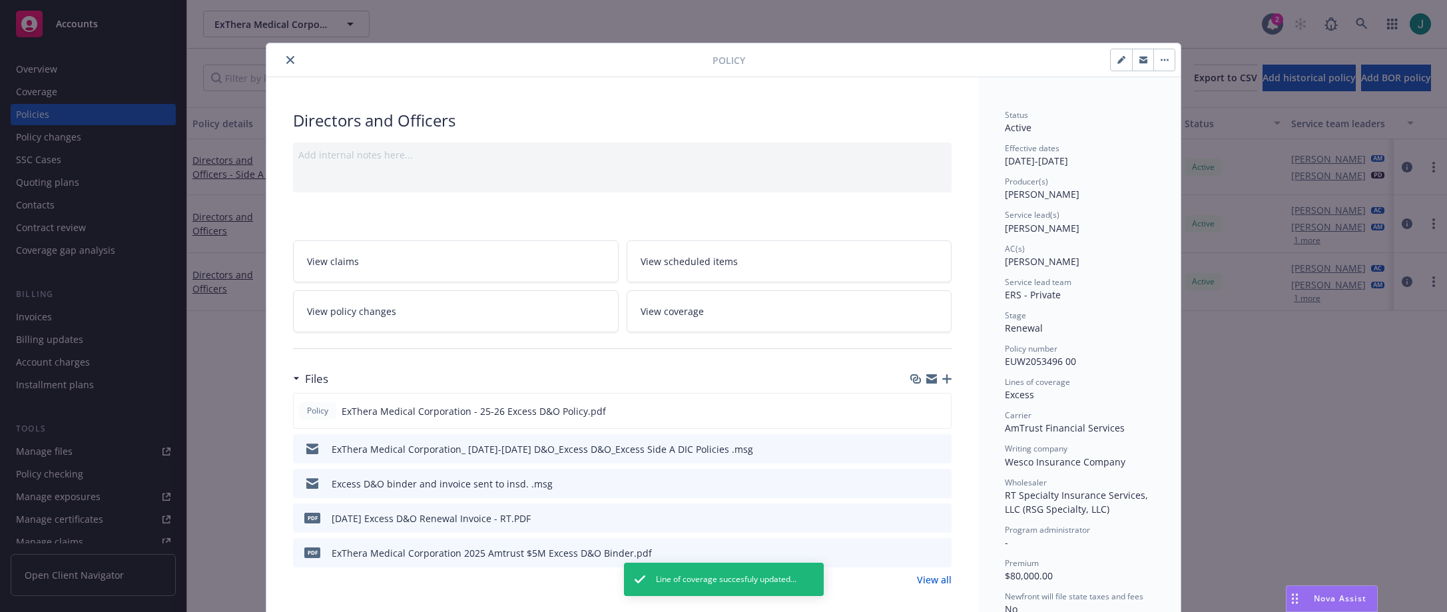
click at [286, 57] on icon "close" at bounding box center [290, 60] width 8 height 8
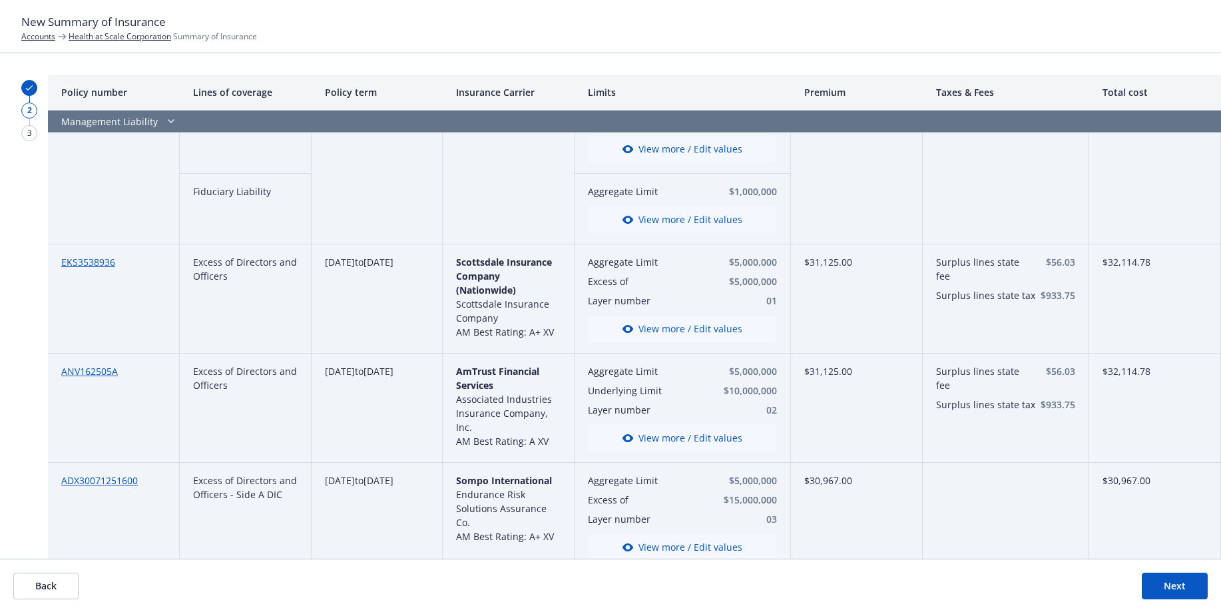
scroll to position [474, 0]
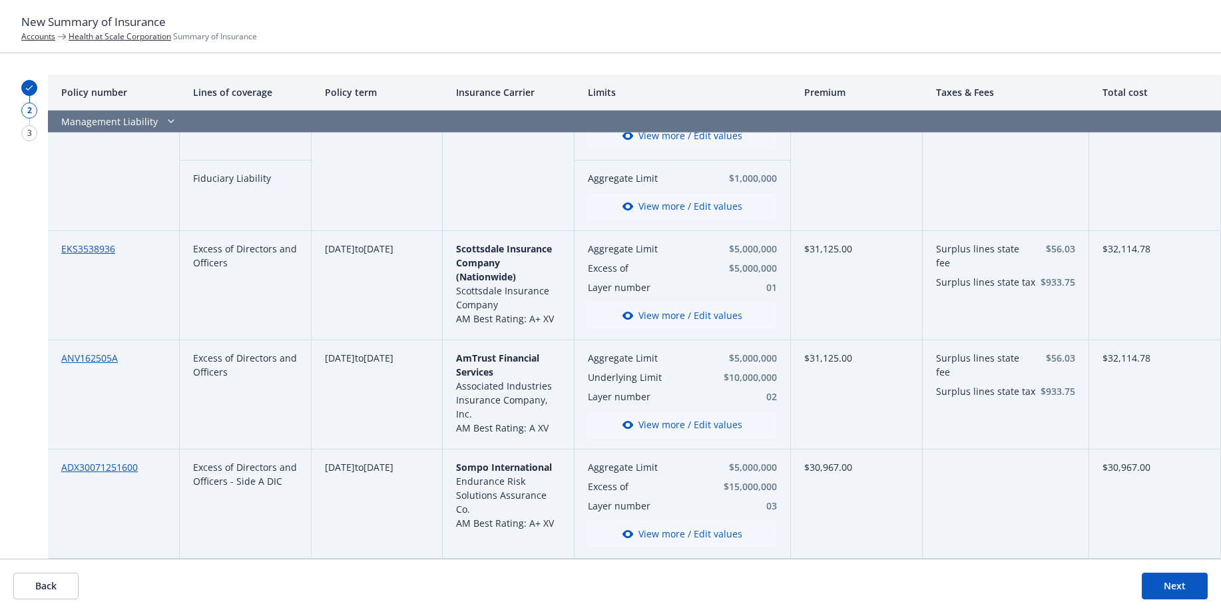
click at [90, 38] on link "Health at Scale Corporation" at bounding box center [120, 36] width 103 height 11
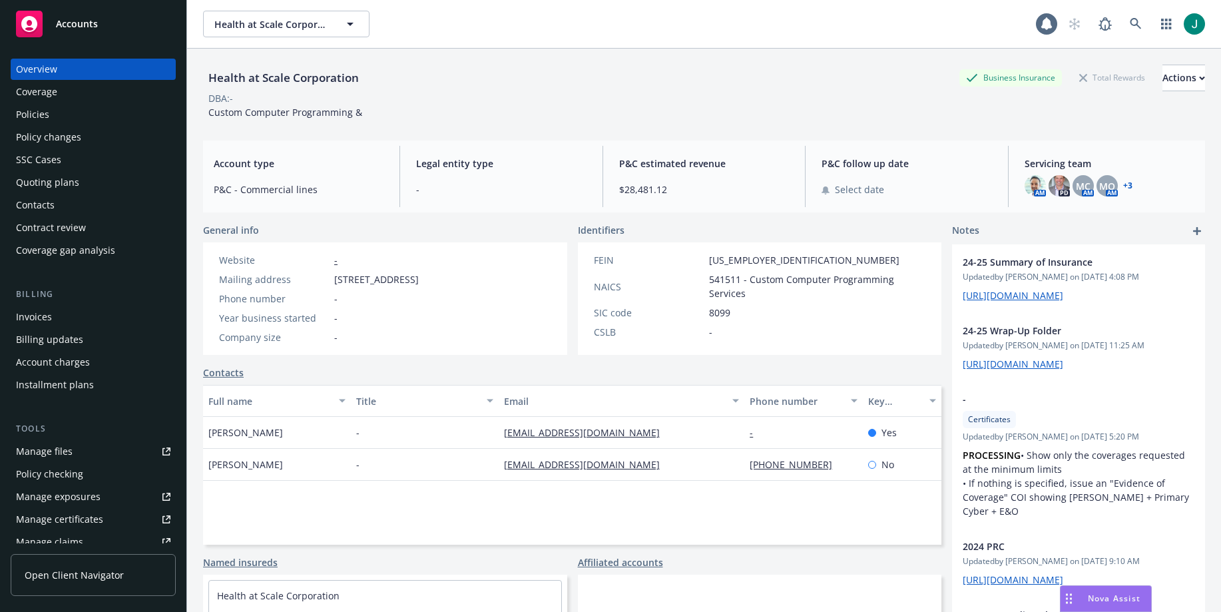
drag, startPoint x: 37, startPoint y: 113, endPoint x: 59, endPoint y: 117, distance: 23.0
click at [37, 113] on div "Policies" at bounding box center [32, 114] width 33 height 21
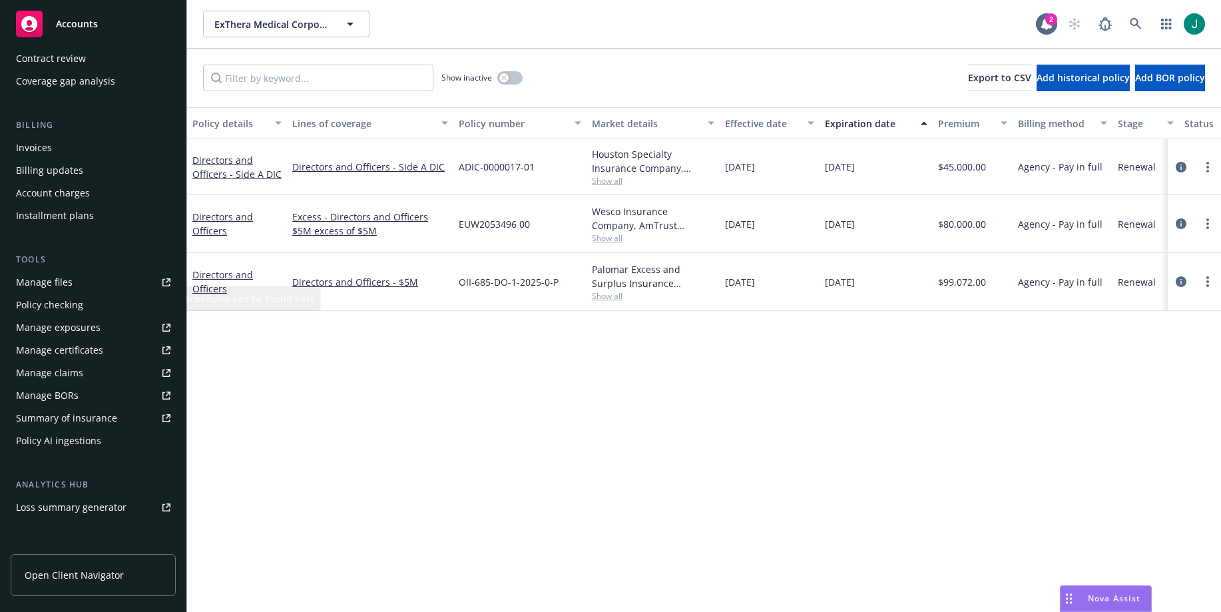
scroll to position [200, 0]
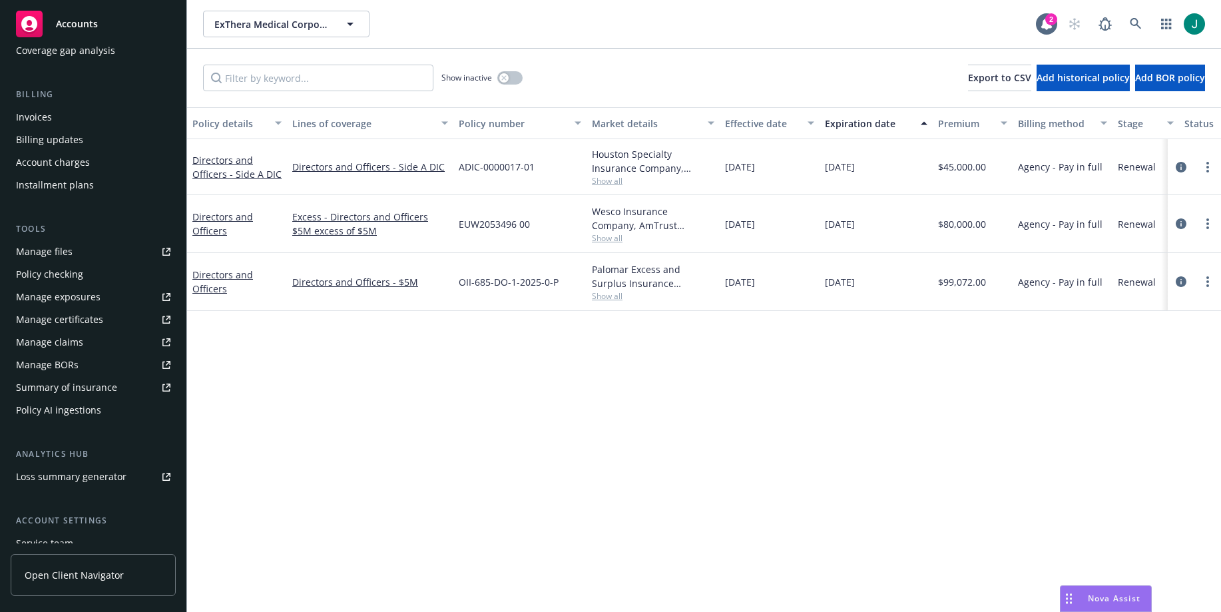
click at [96, 389] on div "Summary of insurance" at bounding box center [66, 387] width 101 height 21
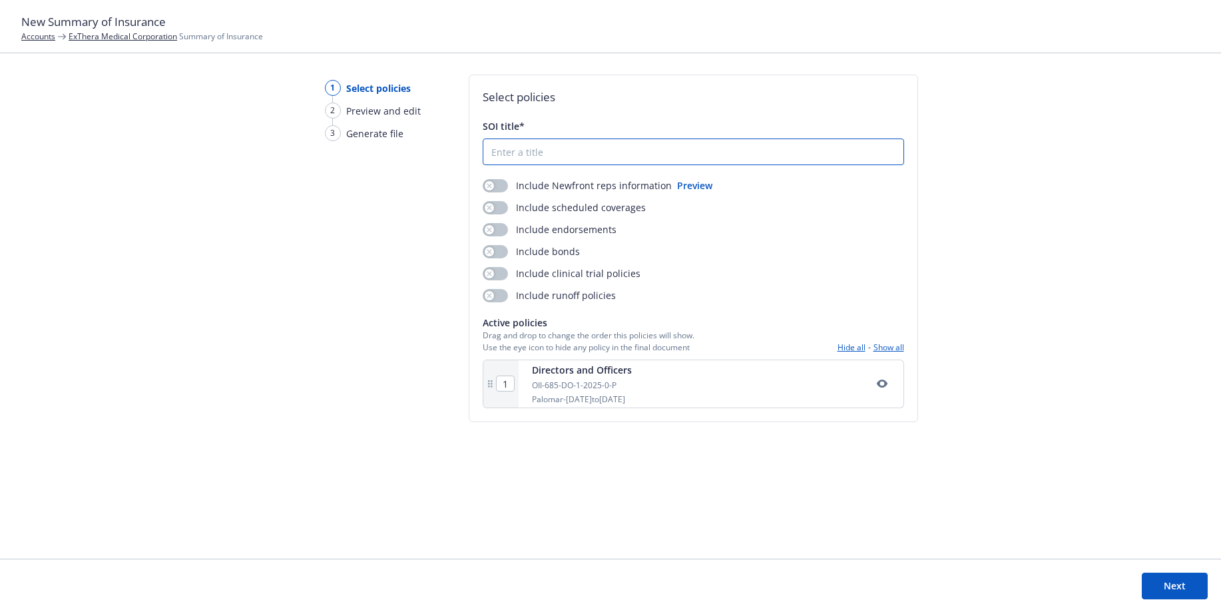
click at [515, 154] on input "SOI title*" at bounding box center [693, 151] width 420 height 25
type input "xxx"
click at [487, 187] on icon "button" at bounding box center [489, 185] width 5 height 5
click at [1160, 589] on button "Next" at bounding box center [1175, 586] width 66 height 27
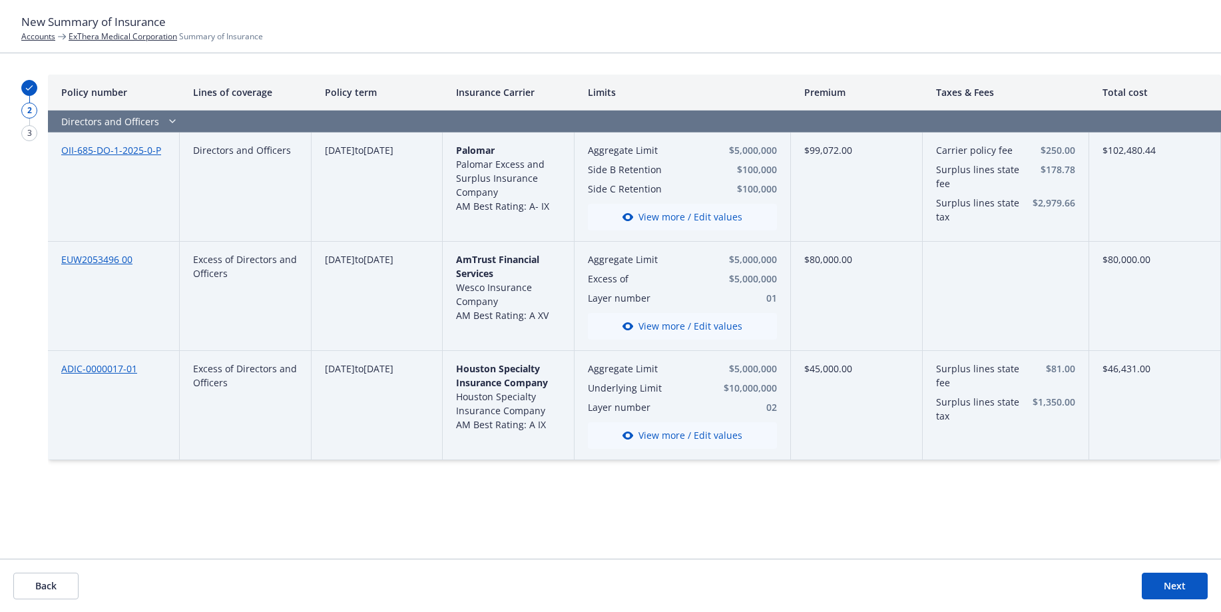
click at [597, 493] on div "Policy number Lines of coverage Policy term Insurance Carrier Limits Premium Ta…" at bounding box center [634, 317] width 1173 height 484
click at [105, 34] on link "ExThera Medical Corporation" at bounding box center [123, 36] width 109 height 11
